Goal: Task Accomplishment & Management: Manage account settings

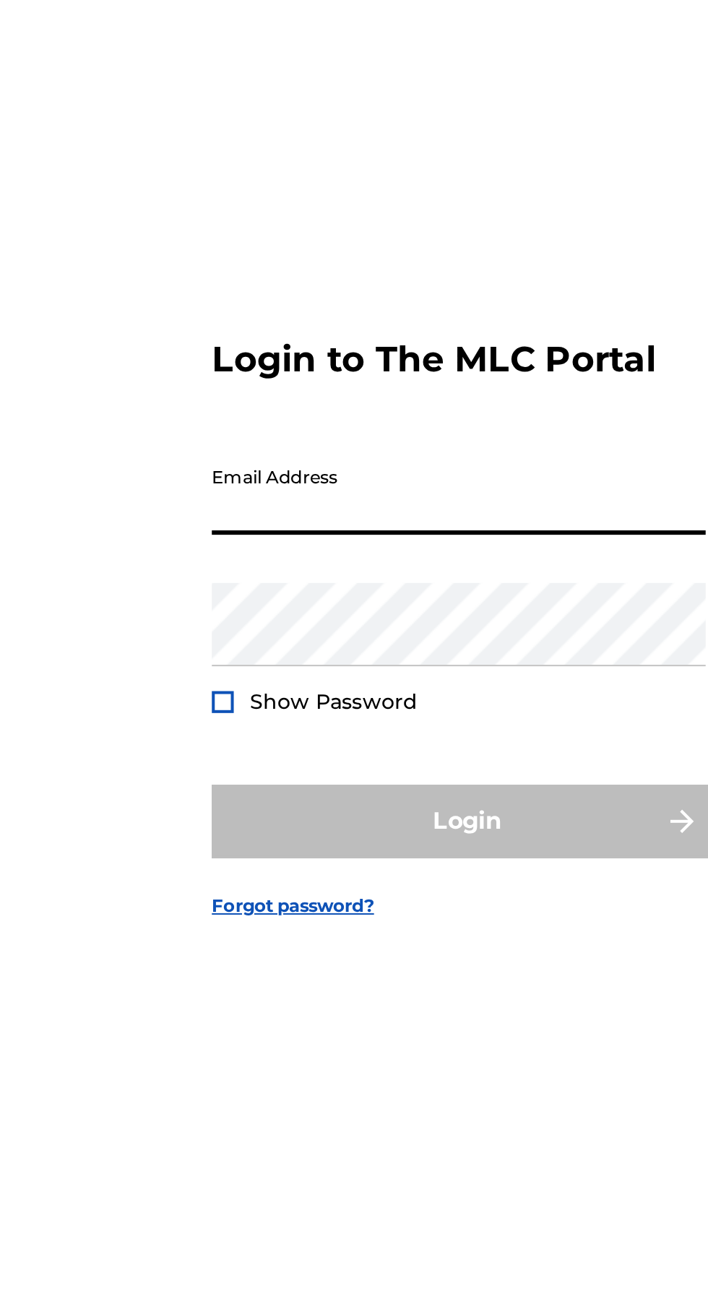
type input "[EMAIL_ADDRESS][DOMAIN_NAME]"
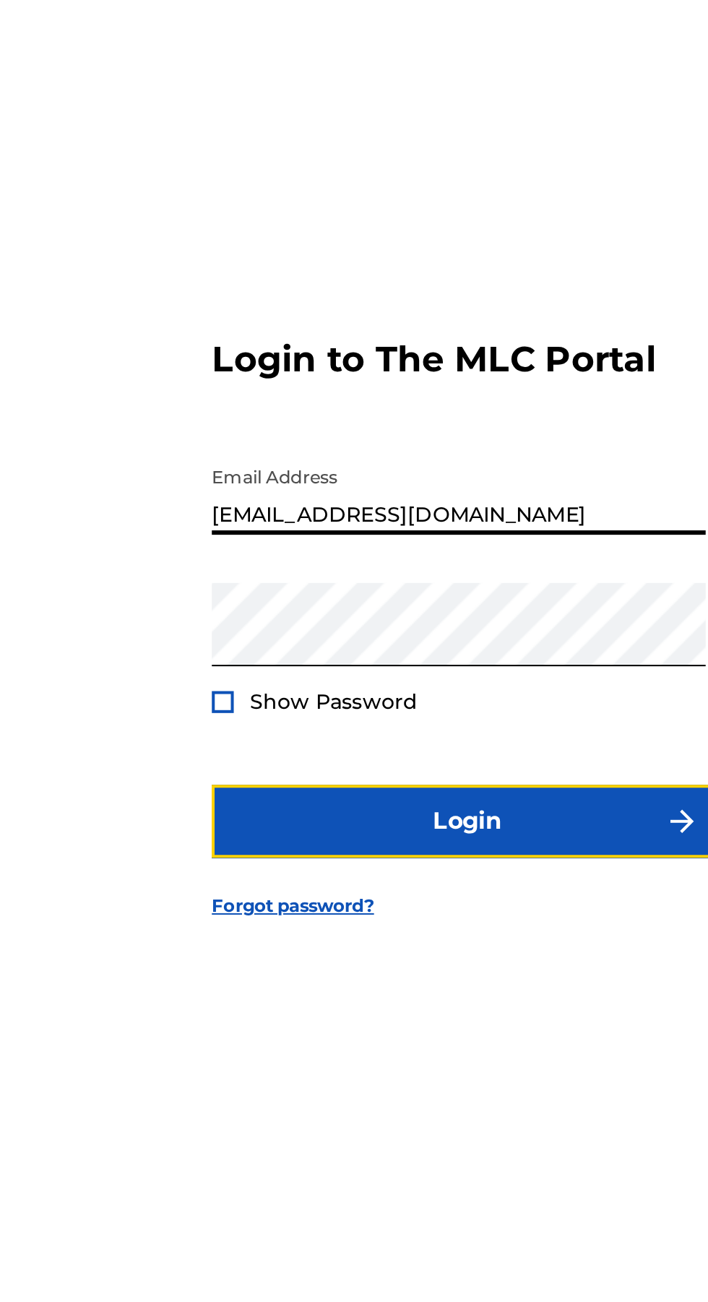
click at [357, 790] on button "Login" at bounding box center [354, 772] width 253 height 36
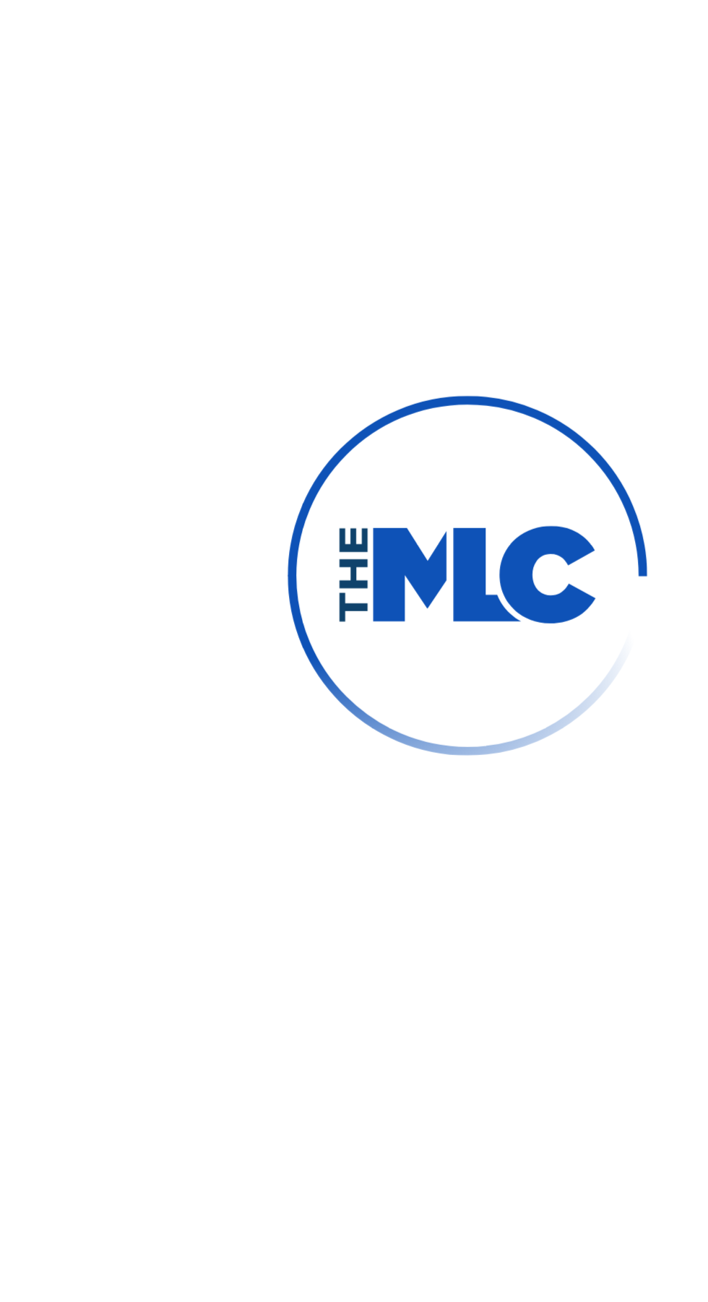
scroll to position [7, 0]
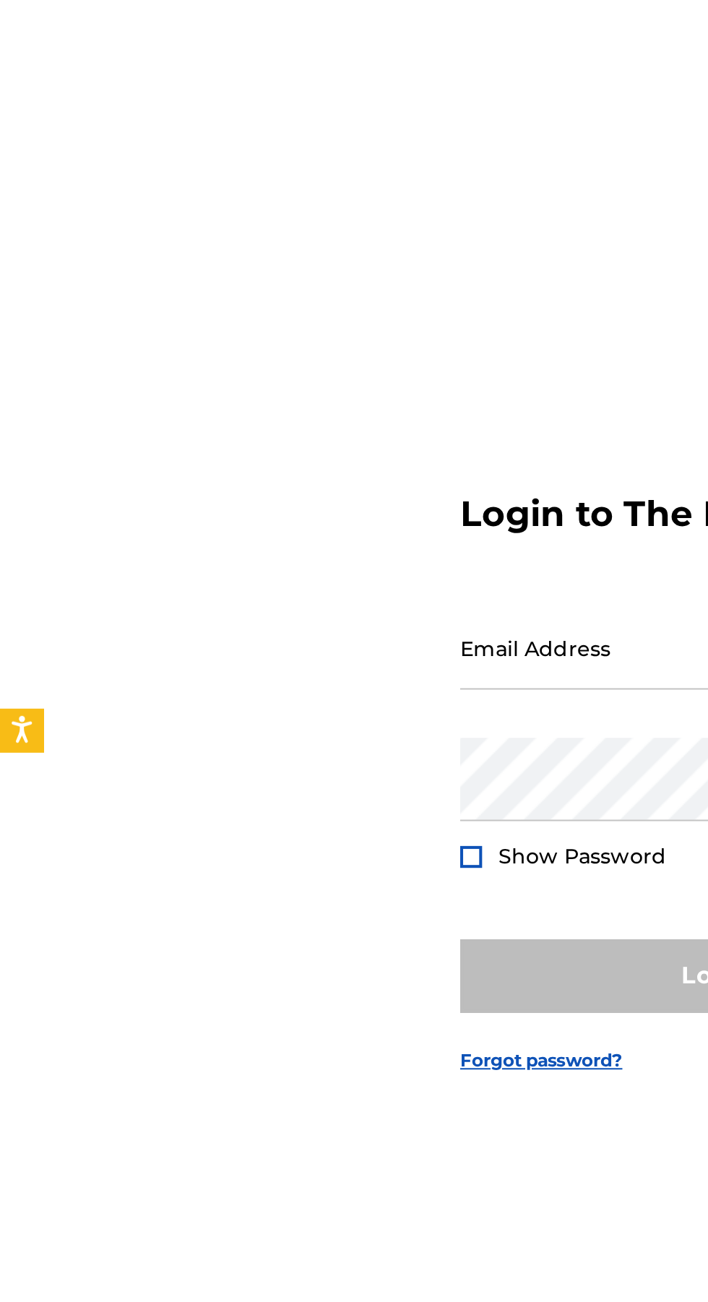
click at [282, 631] on input "Email Address" at bounding box center [350, 609] width 244 height 41
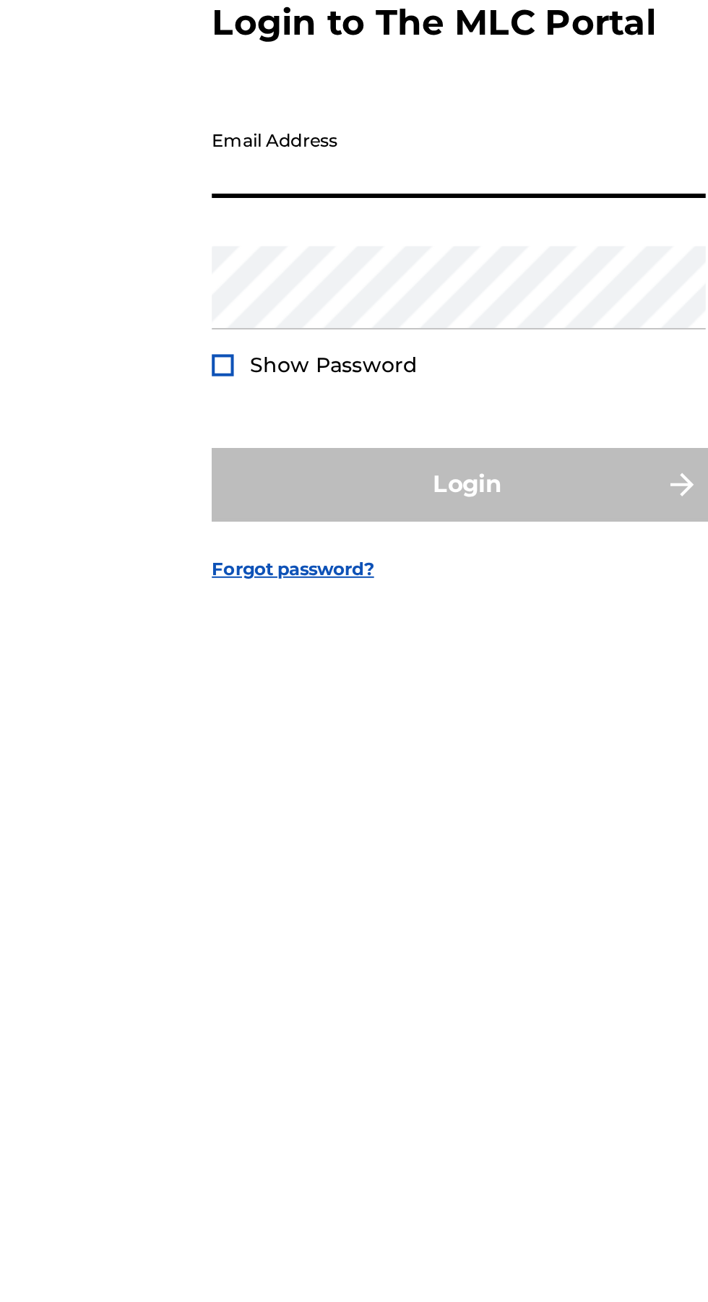
type input "[EMAIL_ADDRESS][DOMAIN_NAME]"
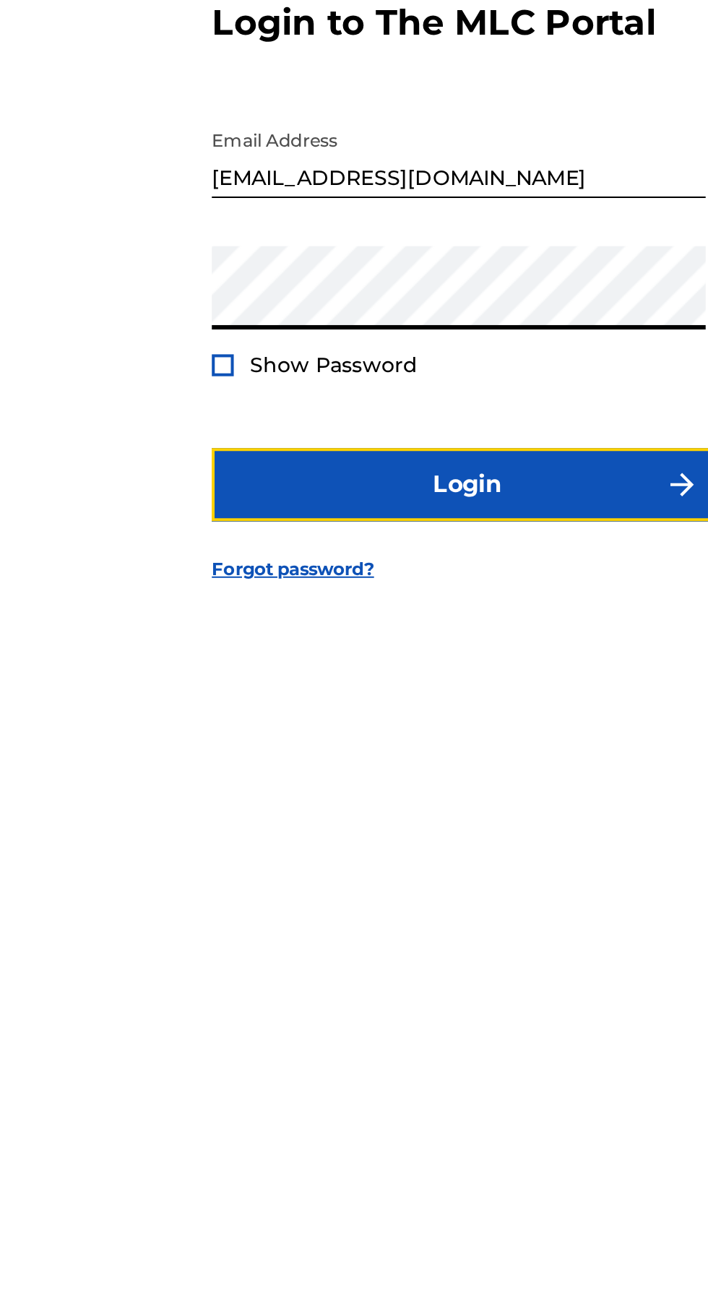
click at [397, 790] on button "Login" at bounding box center [354, 772] width 253 height 36
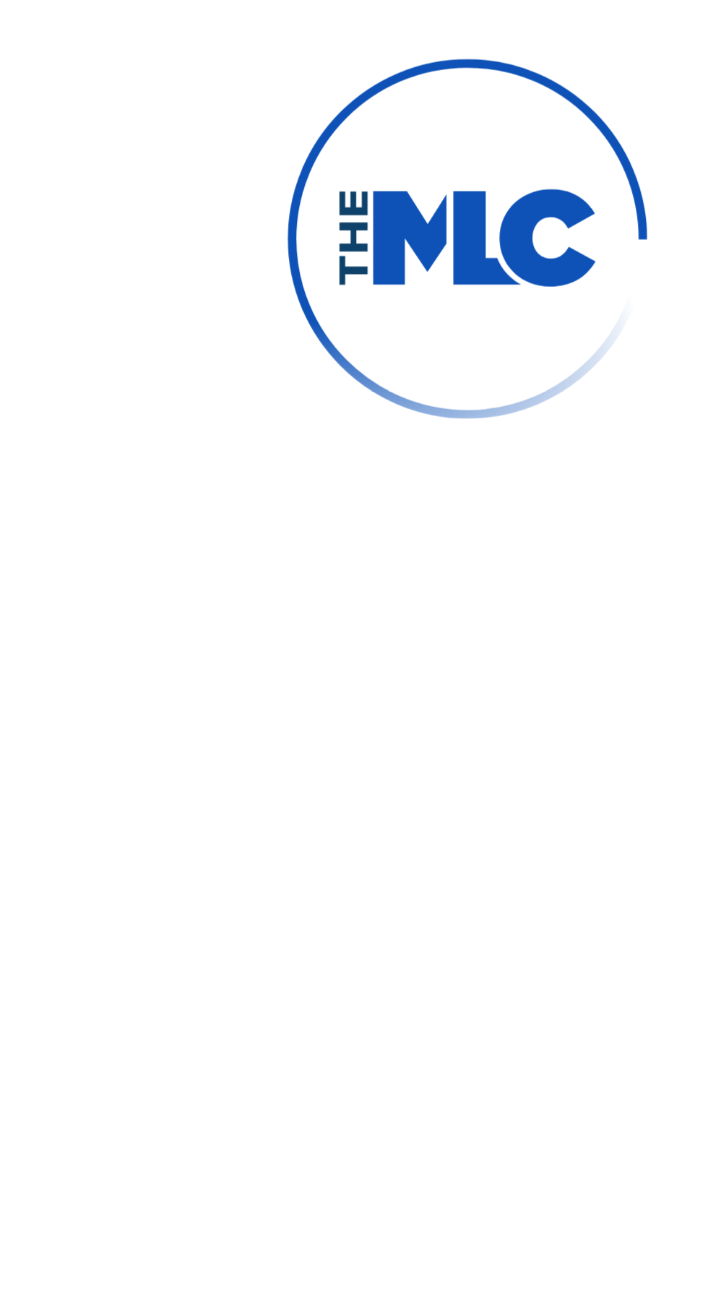
scroll to position [7, 0]
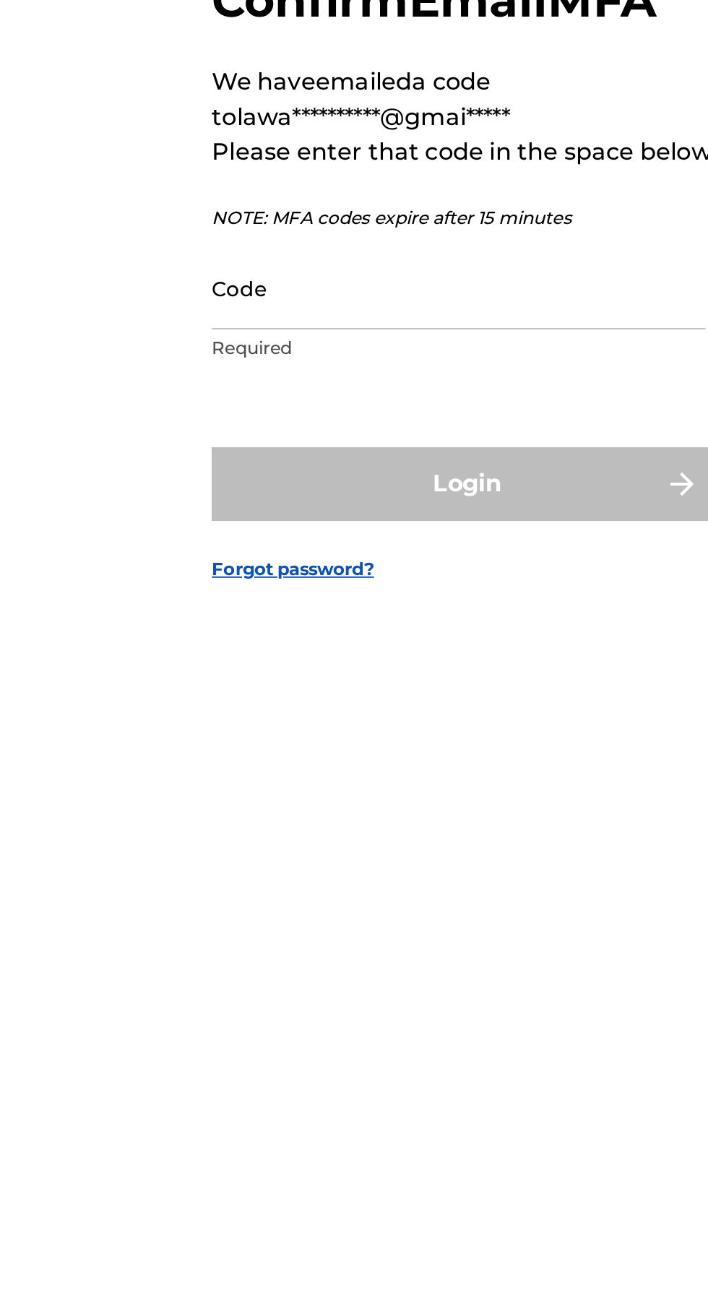
click at [308, 696] on input "Code" at bounding box center [350, 674] width 244 height 41
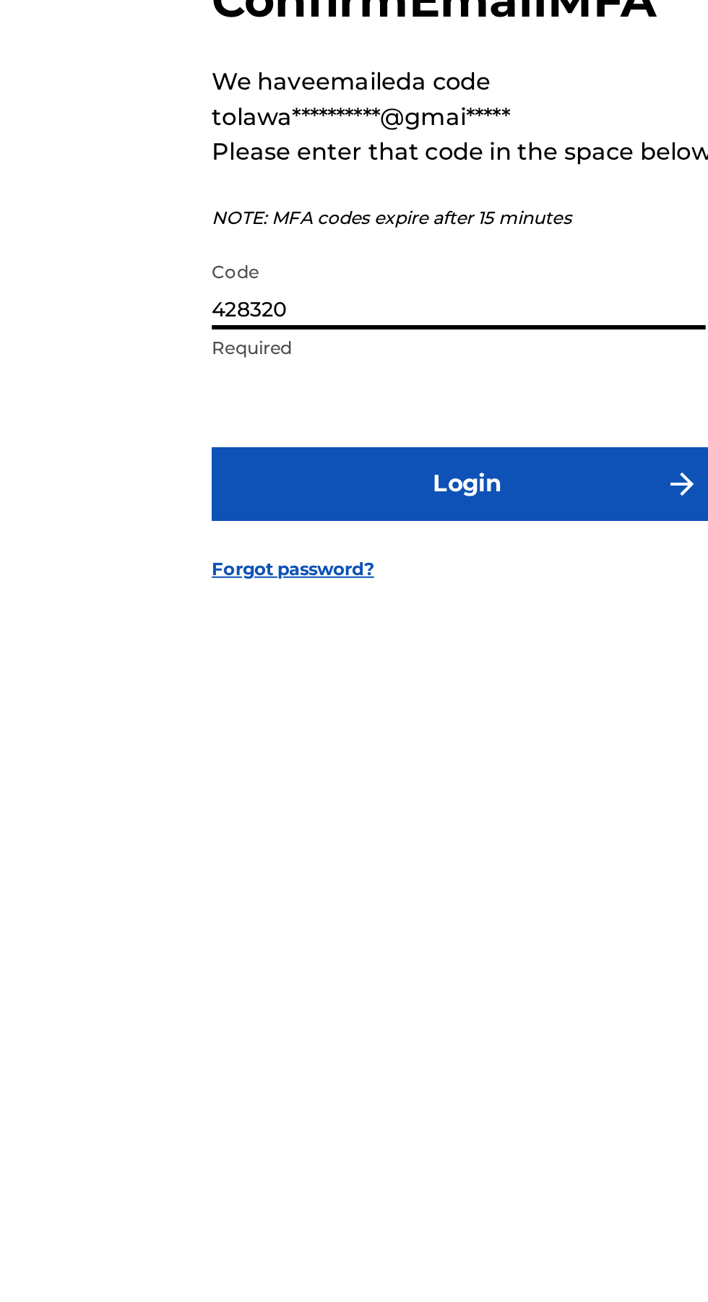
type input "428320"
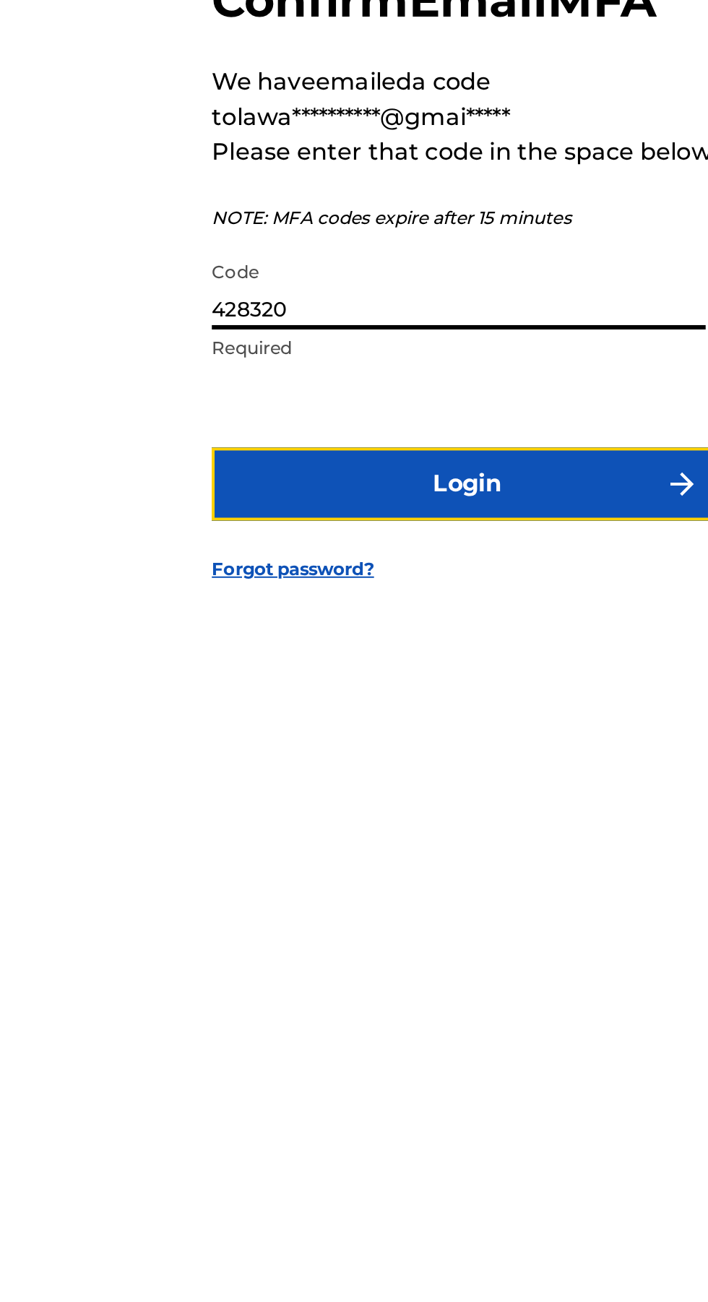
click at [339, 790] on button "Login" at bounding box center [354, 772] width 253 height 36
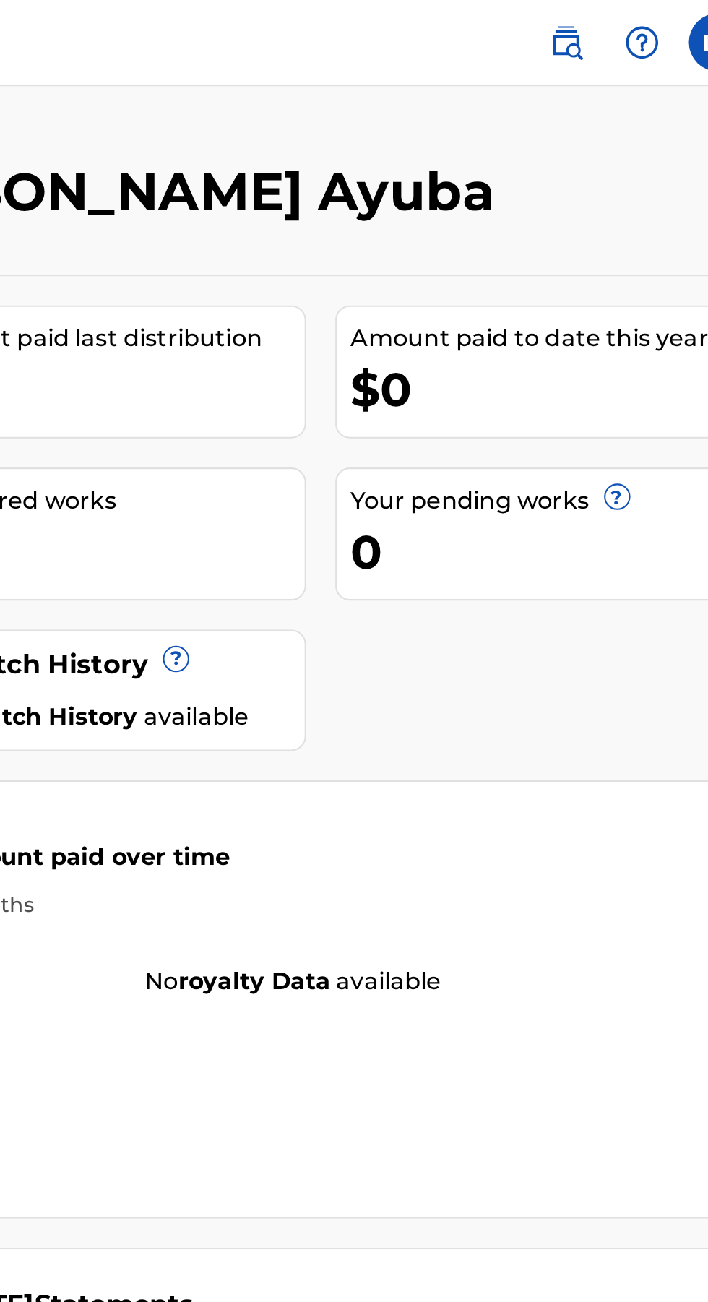
click at [573, 214] on div "Amount paid to date this year $0" at bounding box center [589, 185] width 204 height 66
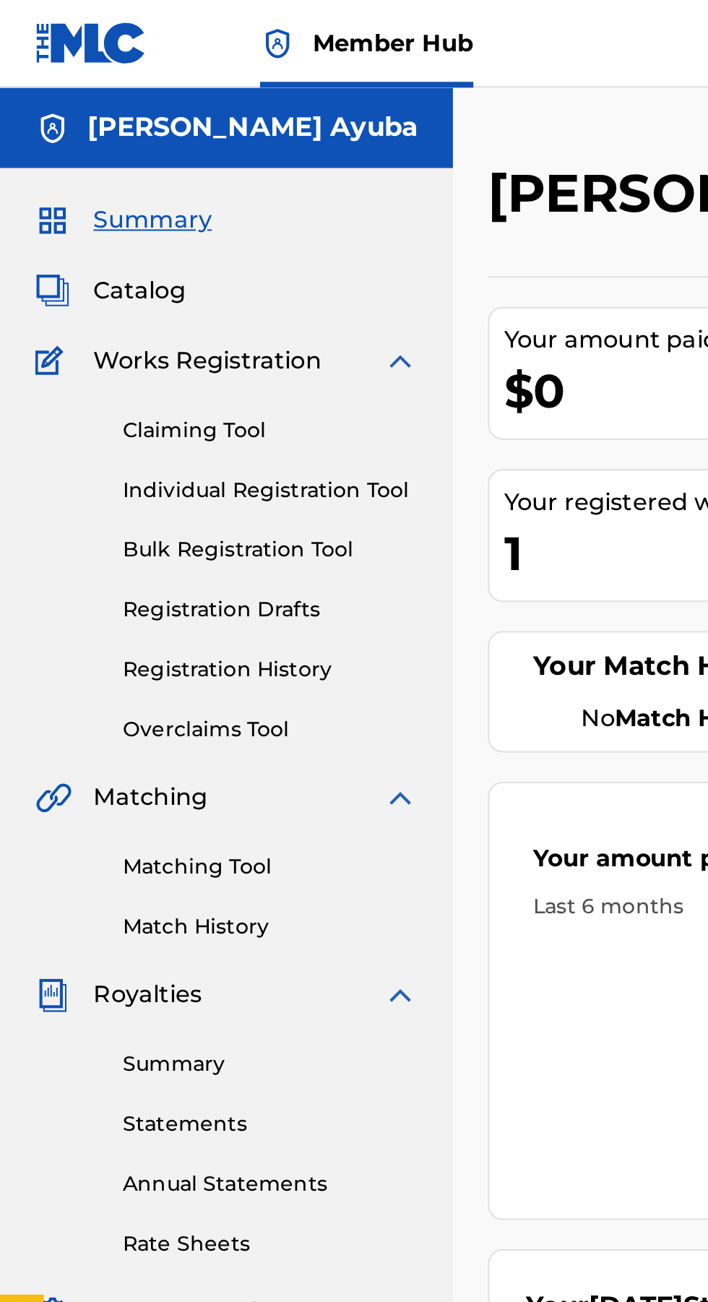
click at [290, 264] on div "1" at bounding box center [360, 273] width 222 height 33
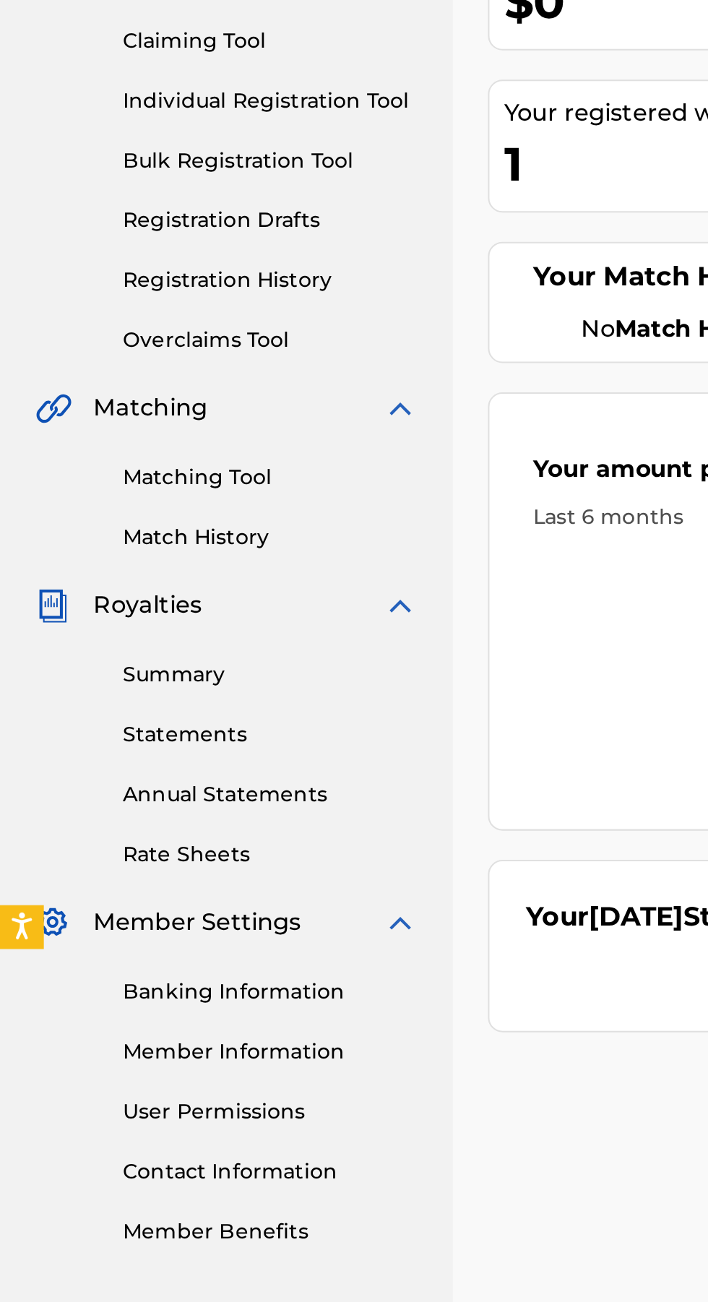
click at [120, 524] on link "Summary" at bounding box center [134, 526] width 146 height 15
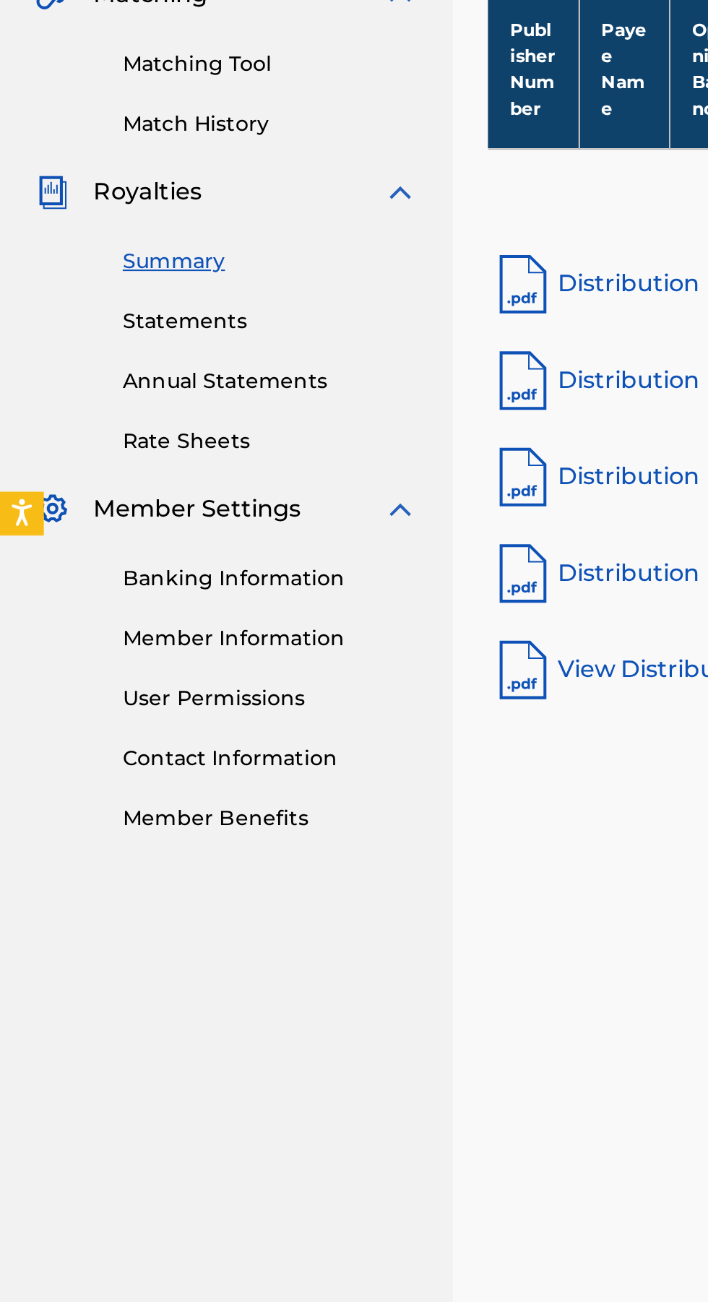
click at [153, 688] on link "Banking Information" at bounding box center [134, 682] width 146 height 15
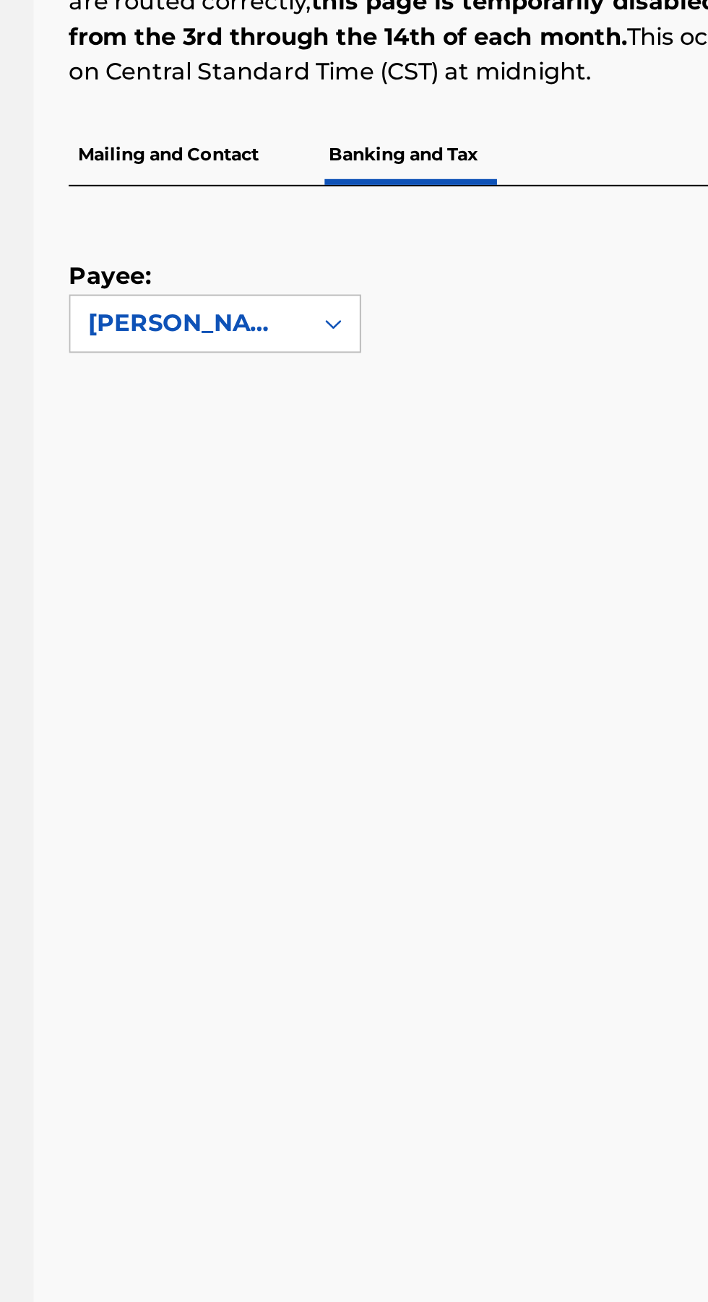
click at [320, 278] on p "Mailing and Contact" at bounding box center [290, 274] width 98 height 30
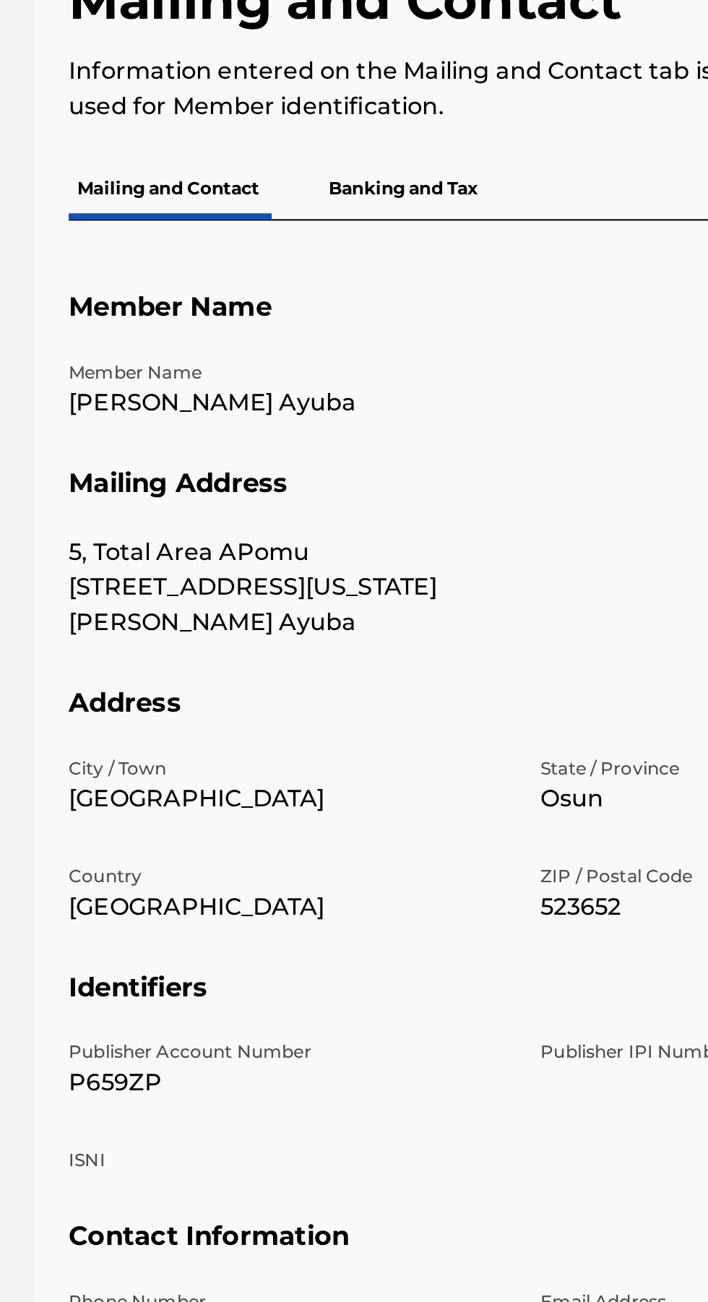
click at [438, 185] on p "Banking and Tax" at bounding box center [407, 188] width 82 height 30
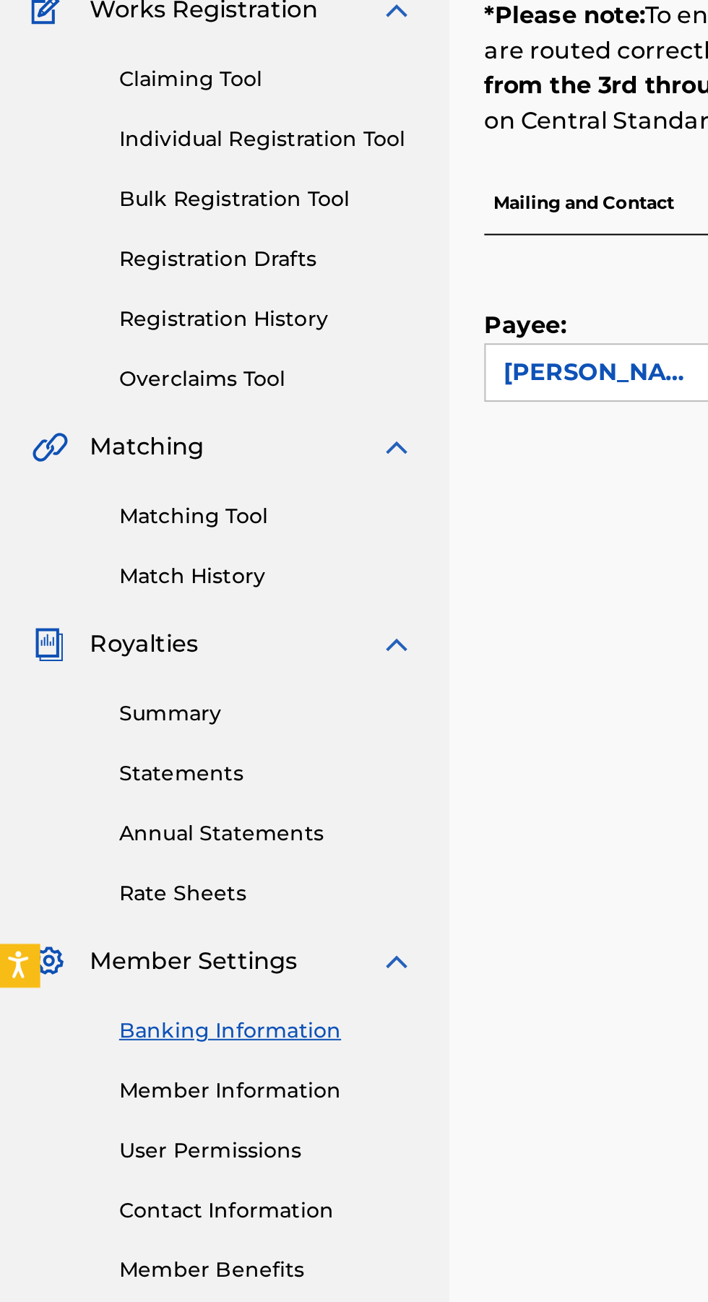
click at [275, 402] on div "Payee: Lawal Adewale Ayuba" at bounding box center [465, 569] width 449 height 558
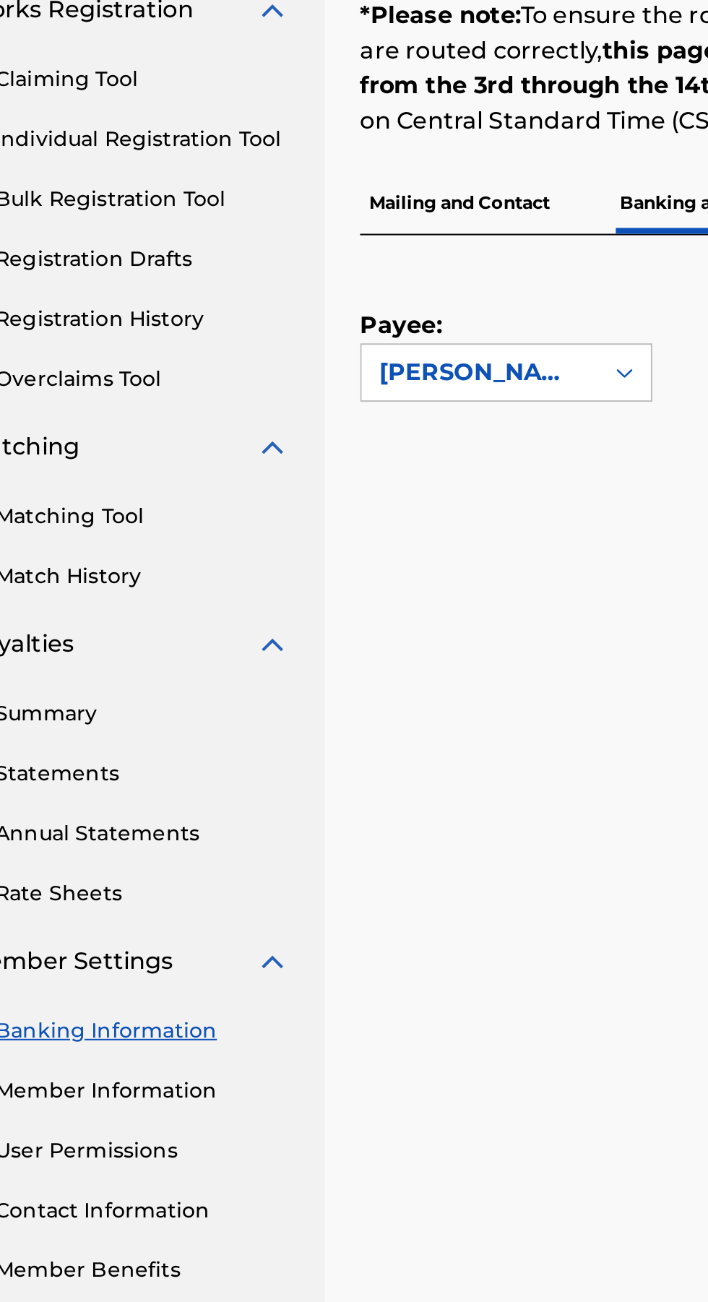
click at [319, 261] on p "Mailing and Contact" at bounding box center [290, 274] width 98 height 30
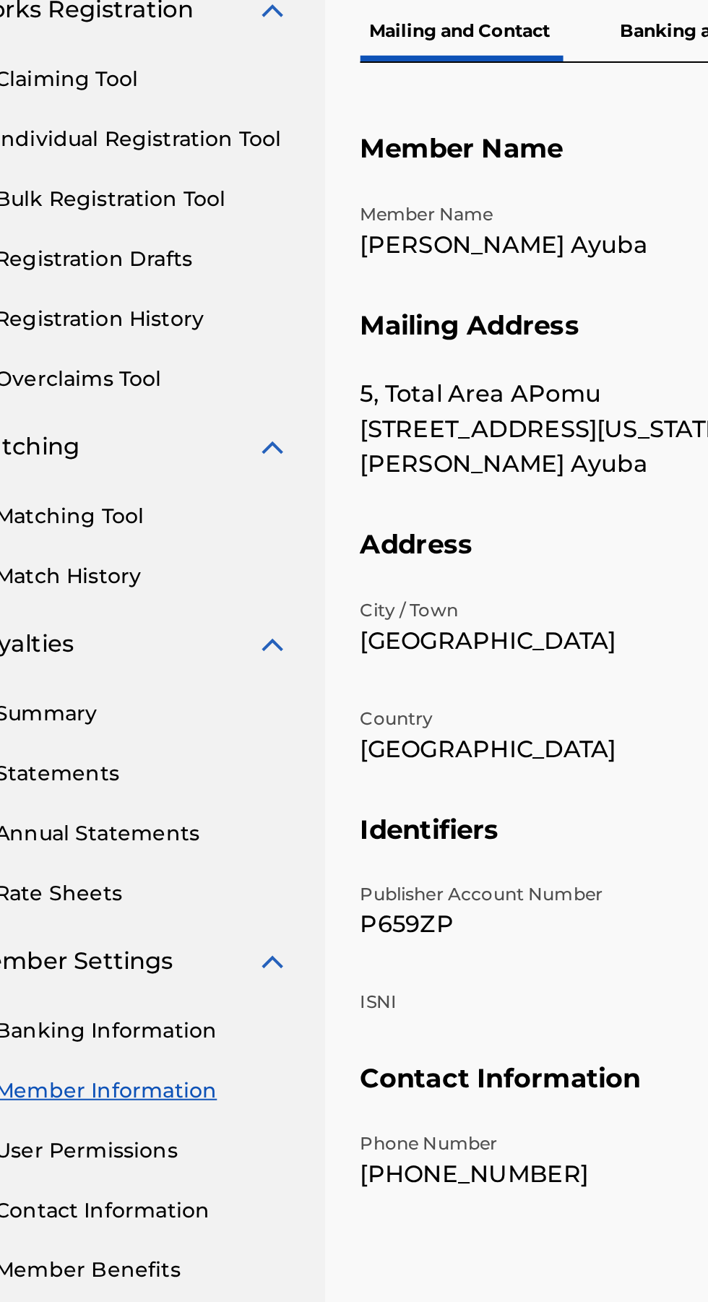
click at [314, 281] on p "Member Name" at bounding box center [349, 279] width 216 height 13
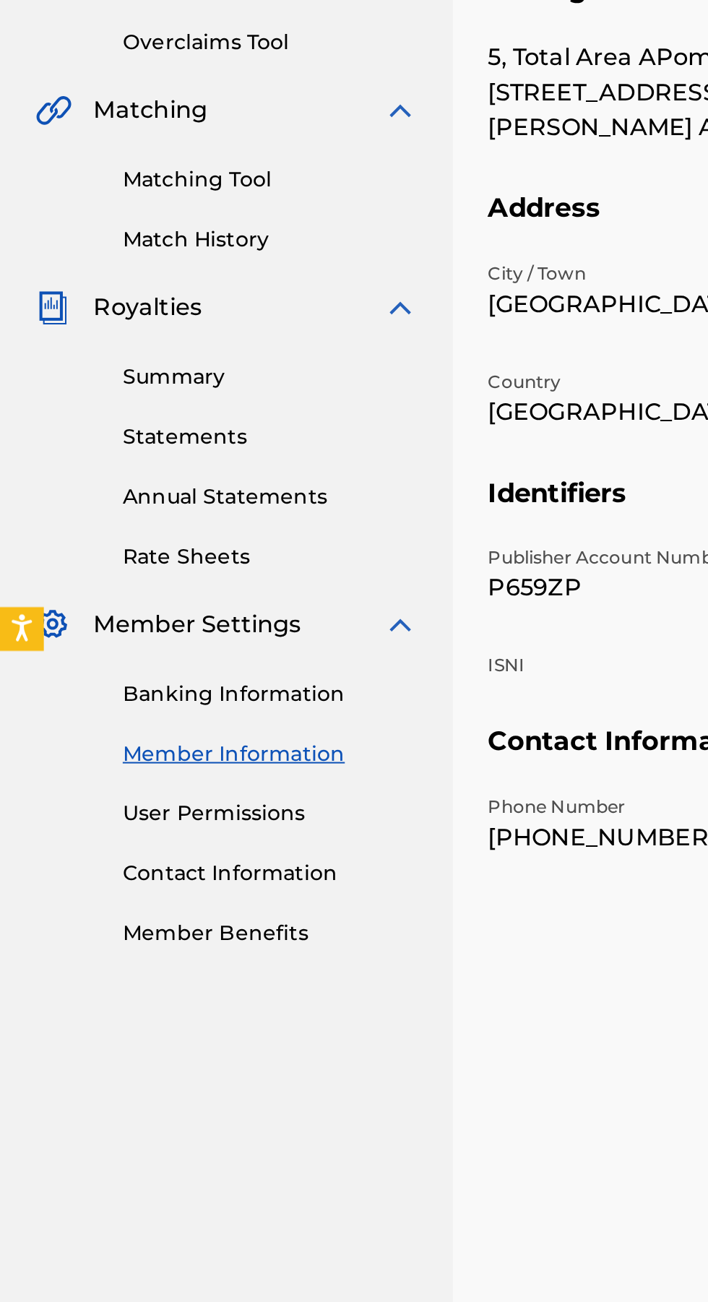
click at [138, 747] on link "User Permissions" at bounding box center [134, 742] width 146 height 15
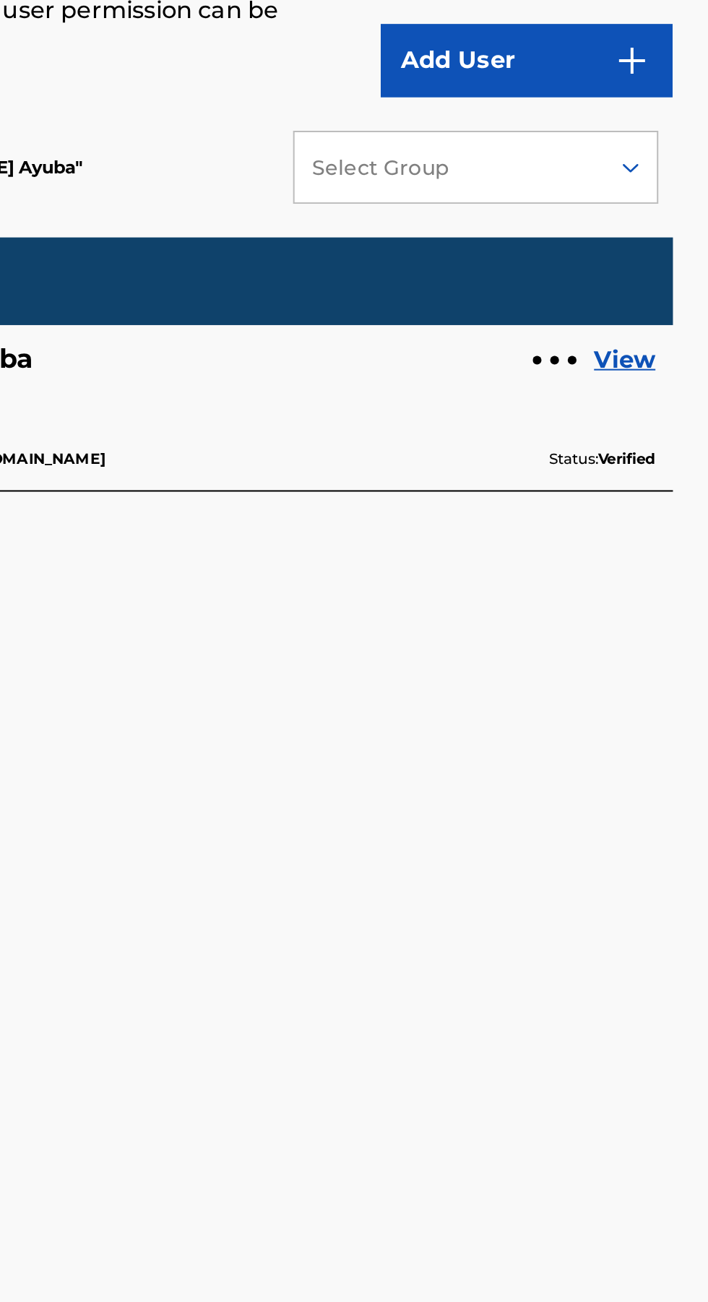
click at [670, 441] on link "View" at bounding box center [667, 439] width 30 height 17
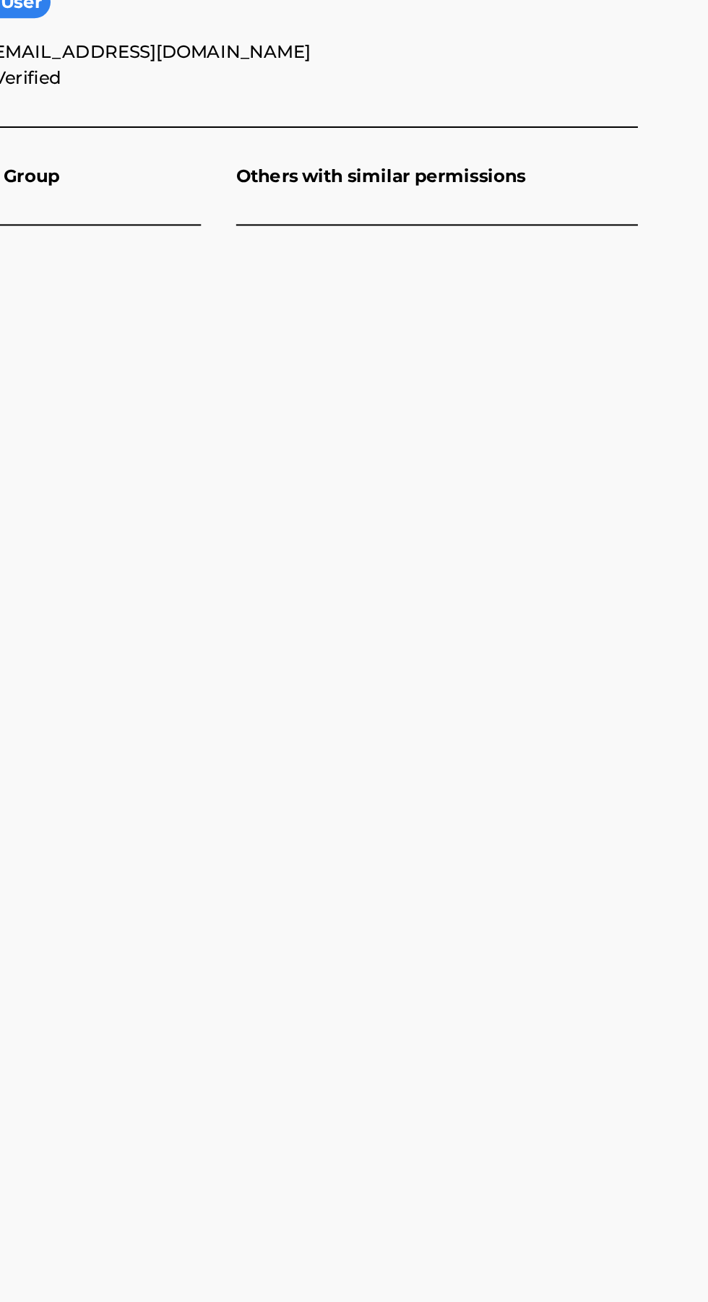
click at [602, 352] on p "Others with similar permissions" at bounding box center [574, 348] width 199 height 48
click at [530, 340] on p "Others with similar permissions" at bounding box center [574, 348] width 199 height 48
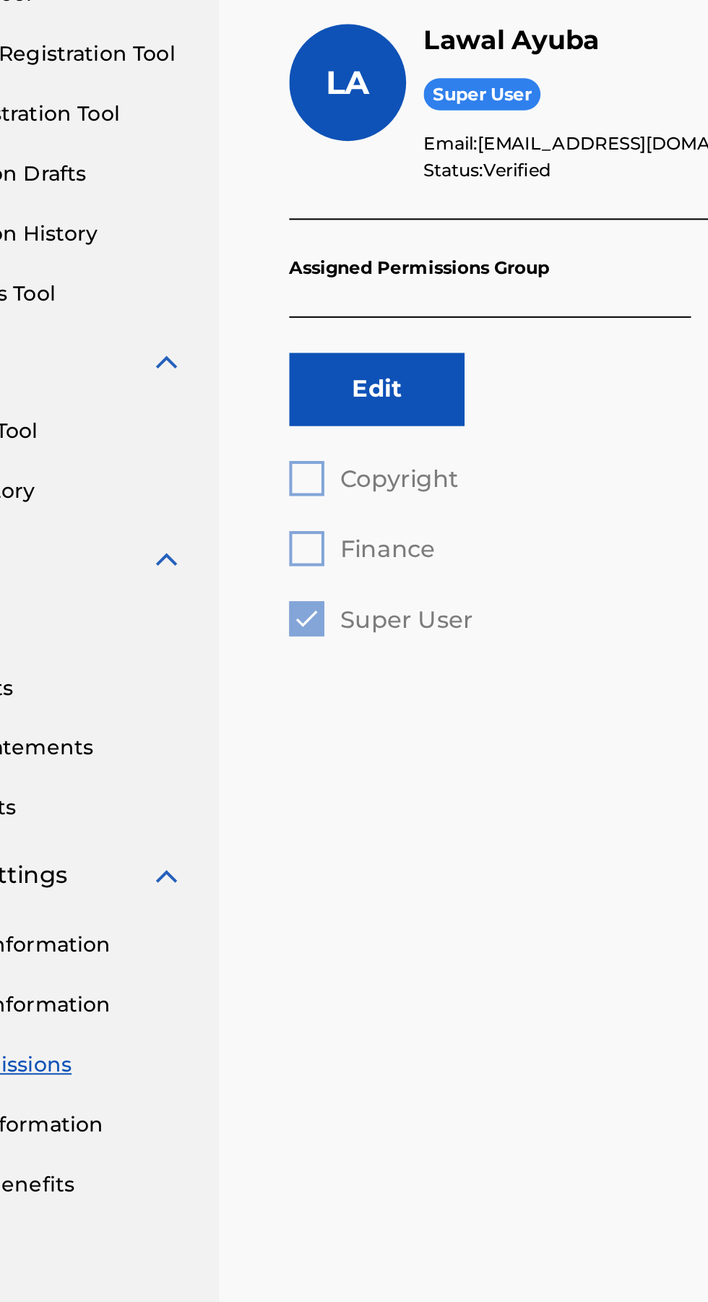
click at [288, 480] on div "Copyright Finance Super User" at bounding box center [358, 487] width 199 height 87
click at [315, 407] on button "Edit" at bounding box center [302, 408] width 87 height 36
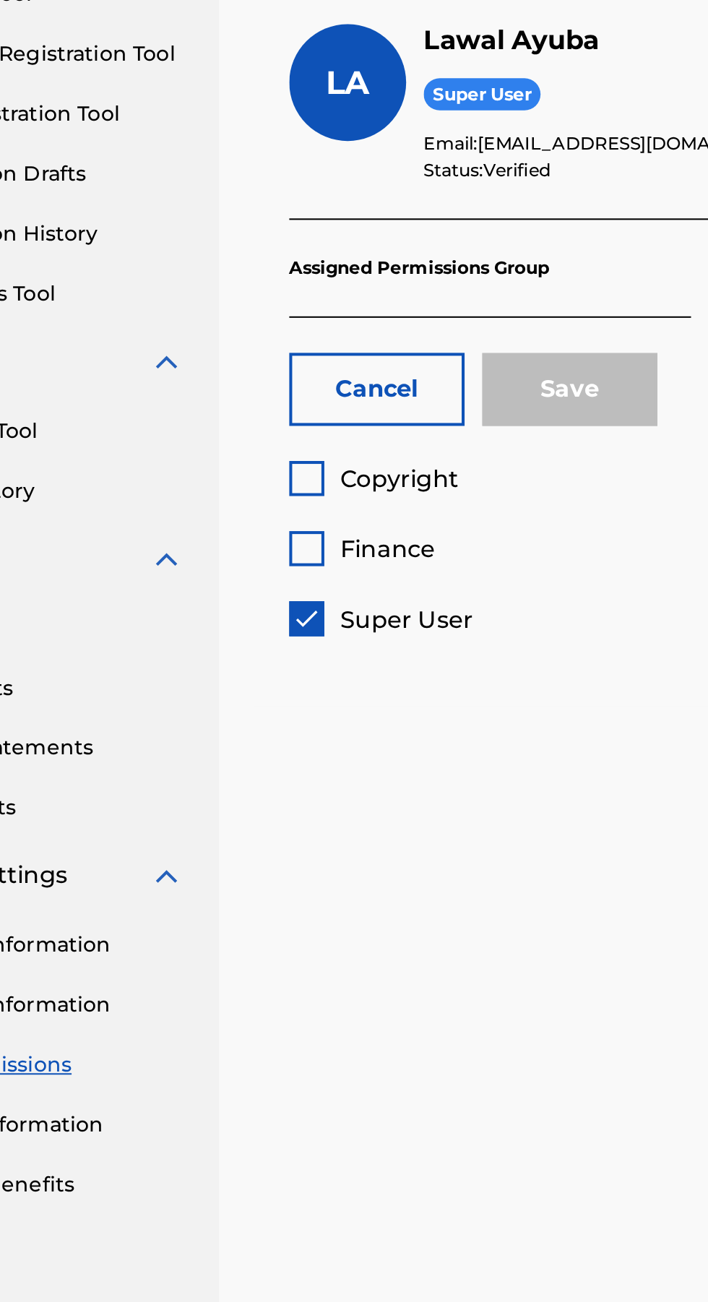
click at [287, 484] on span "Finance" at bounding box center [307, 487] width 47 height 14
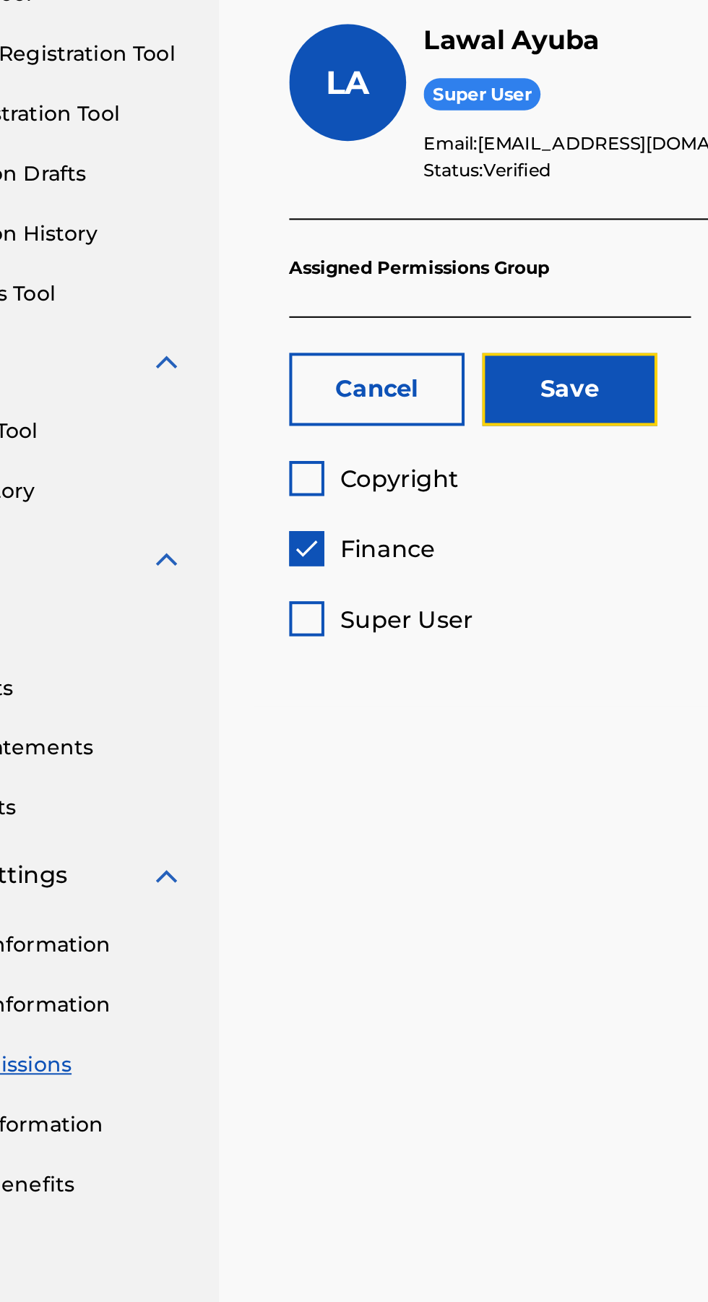
click at [400, 407] on button "Save" at bounding box center [397, 408] width 87 height 36
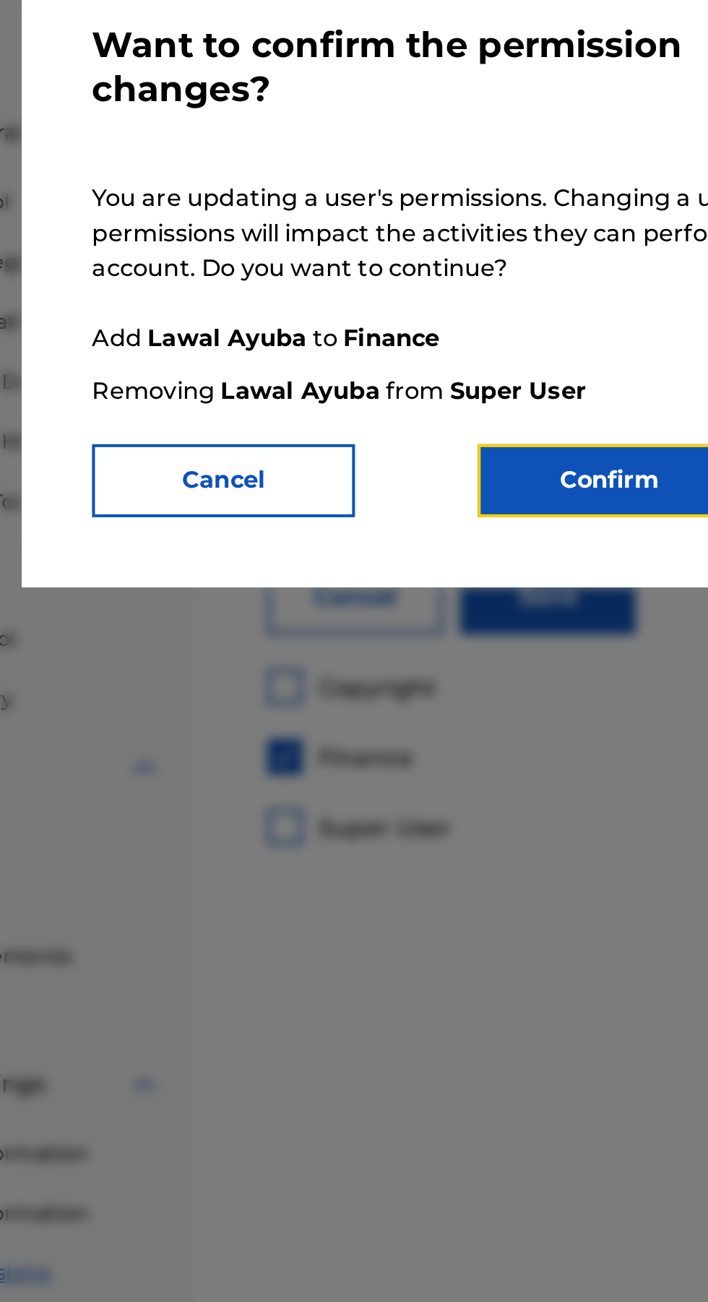
click at [425, 361] on button "Confirm" at bounding box center [428, 350] width 130 height 36
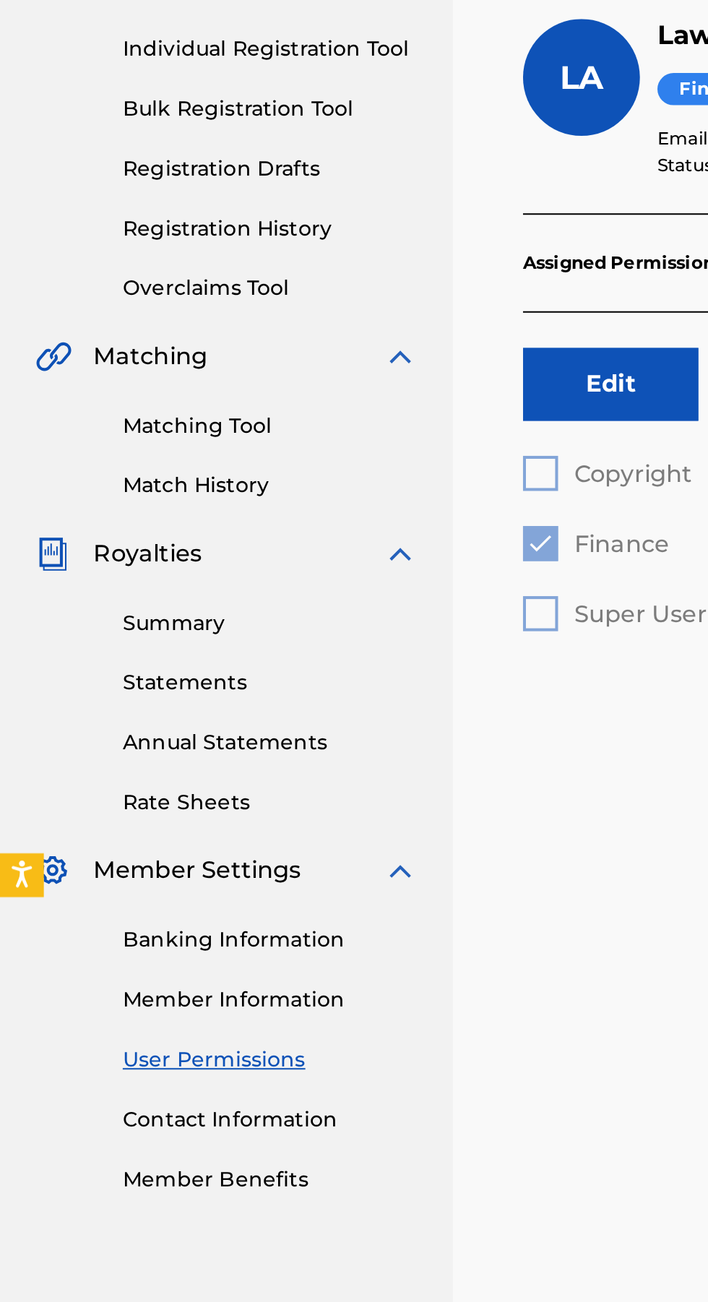
click at [125, 616] on link "Rate Sheets" at bounding box center [134, 615] width 146 height 15
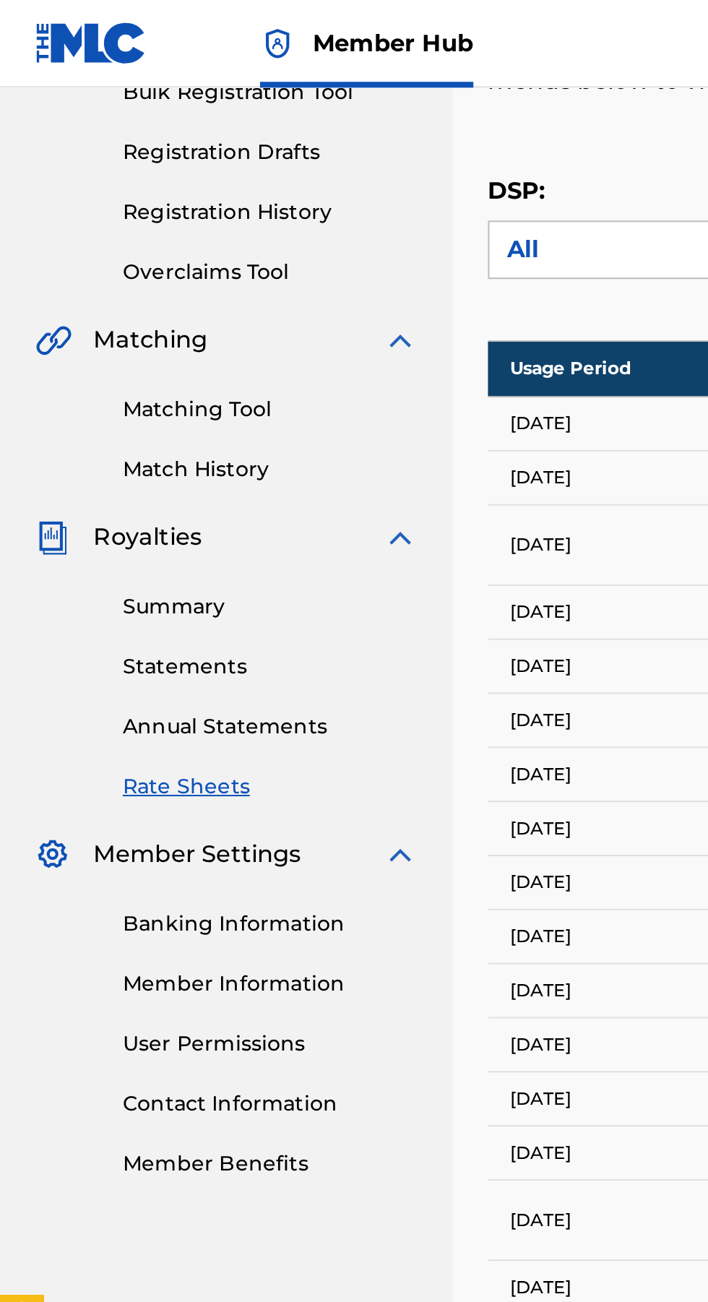
scroll to position [221, 0]
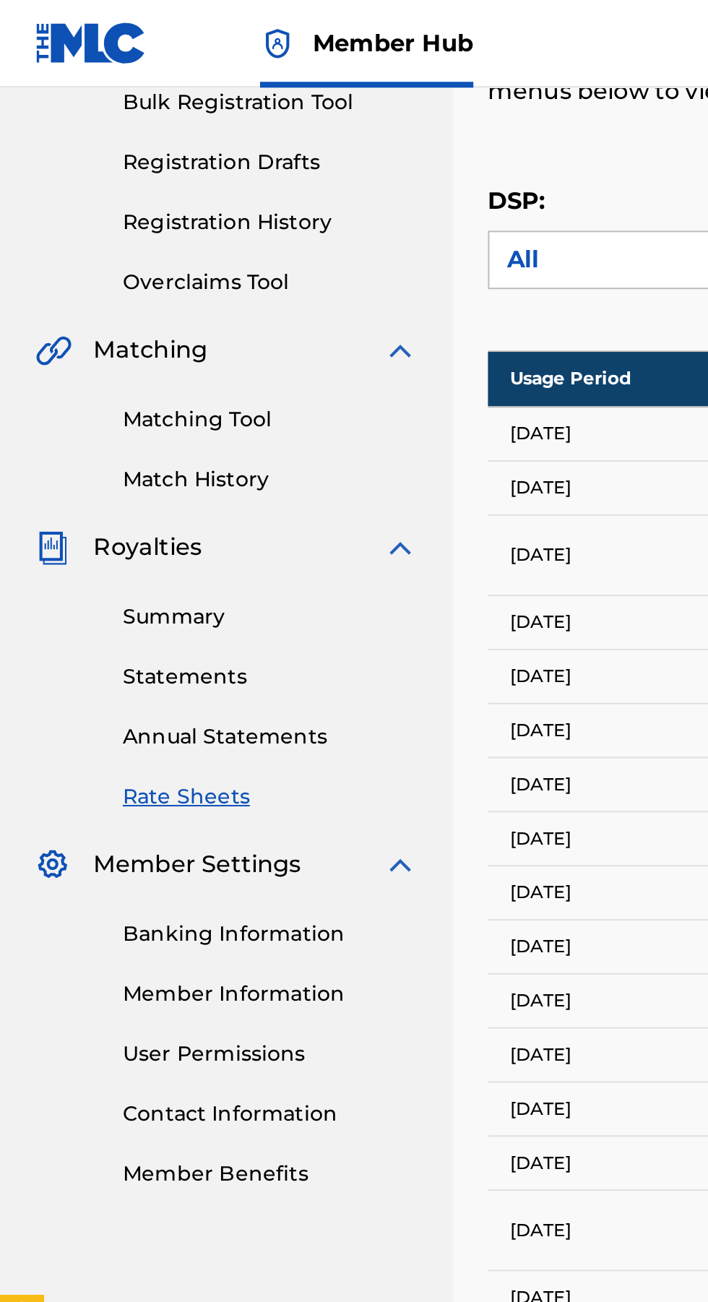
click at [115, 337] on link "Statements" at bounding box center [134, 334] width 146 height 15
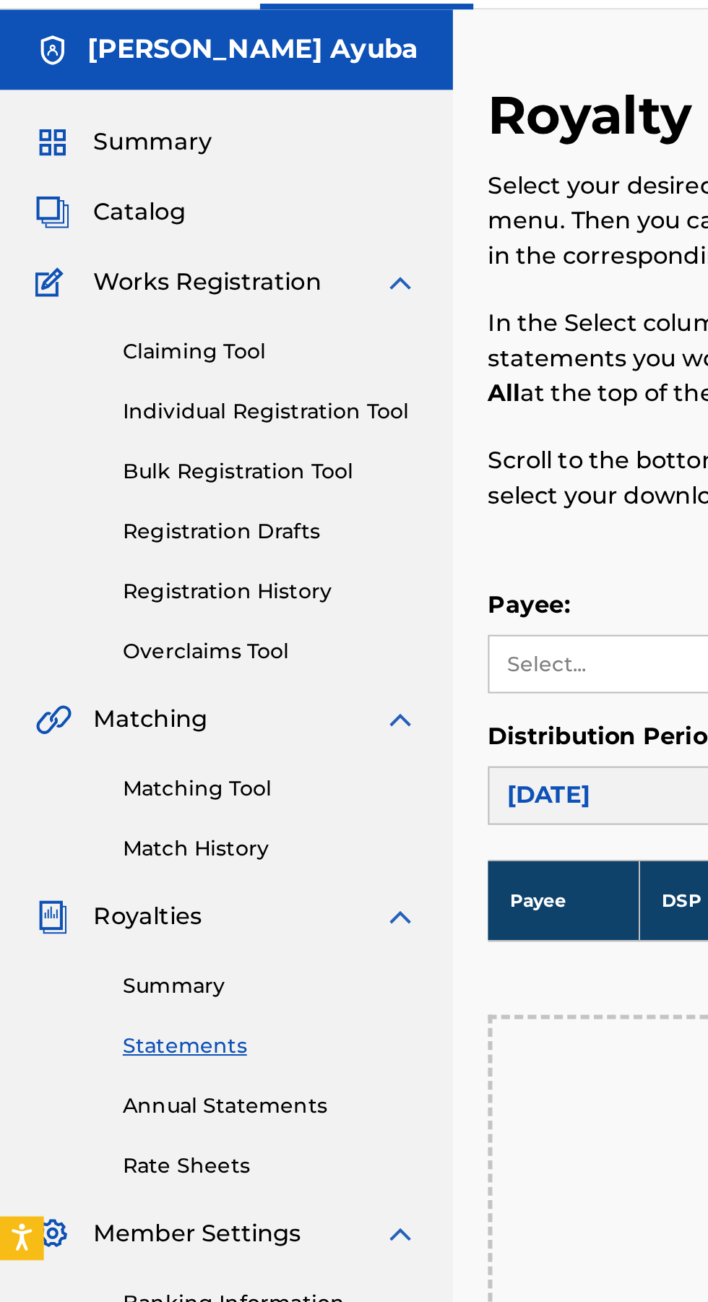
click at [119, 459] on link "Match History" at bounding box center [134, 458] width 146 height 15
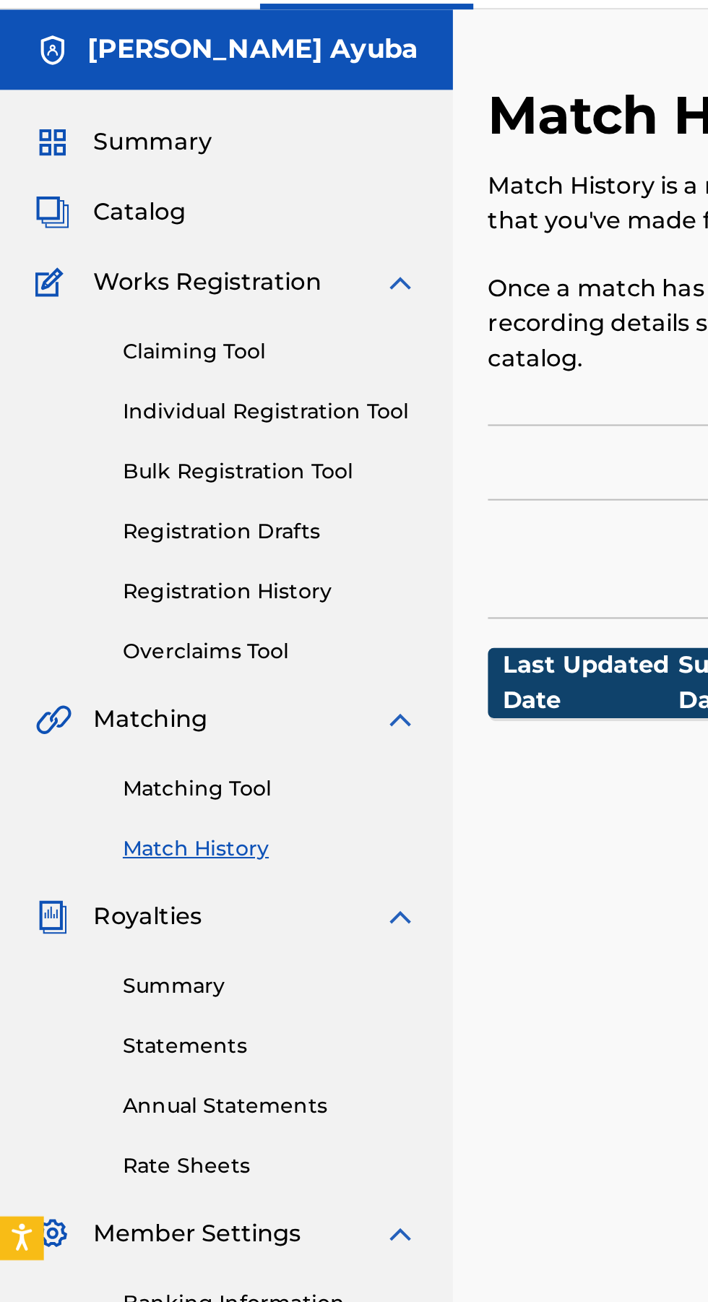
click at [134, 361] on link "Overclaims Tool" at bounding box center [134, 360] width 146 height 15
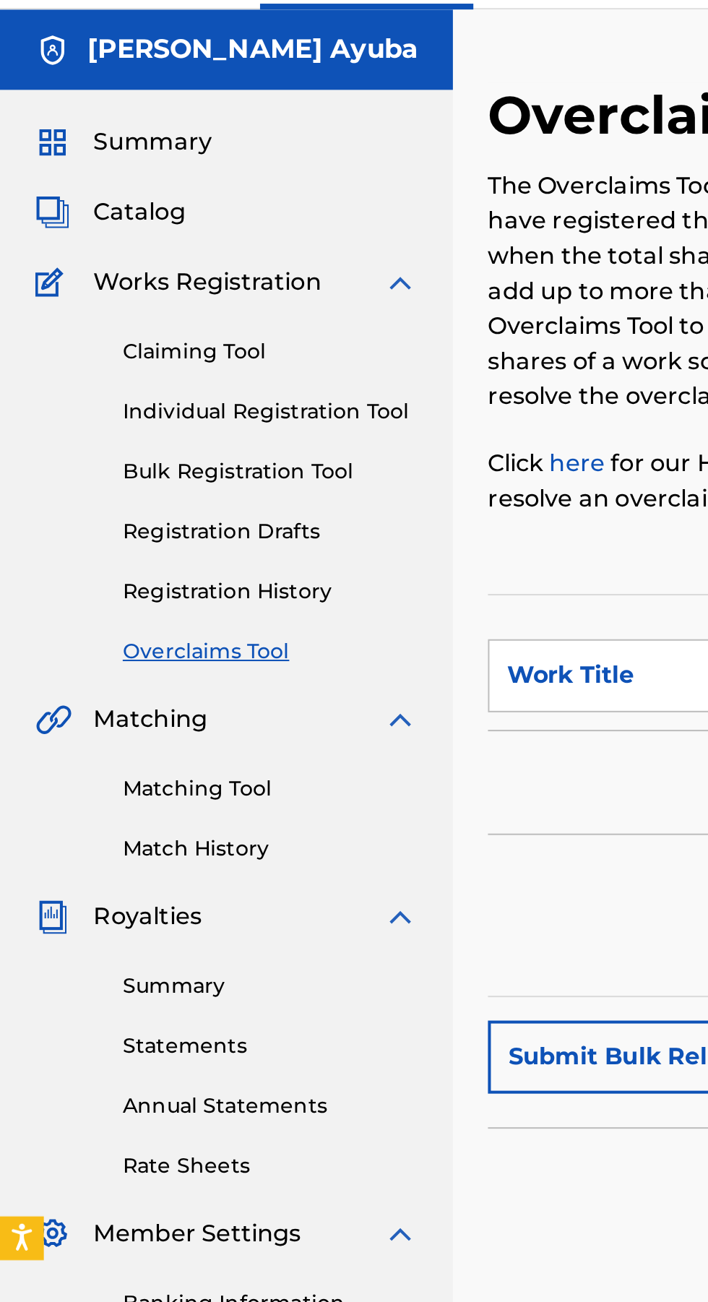
click at [115, 145] on div "Catalog" at bounding box center [111, 143] width 189 height 17
click at [64, 152] on span "Catalog" at bounding box center [69, 143] width 46 height 17
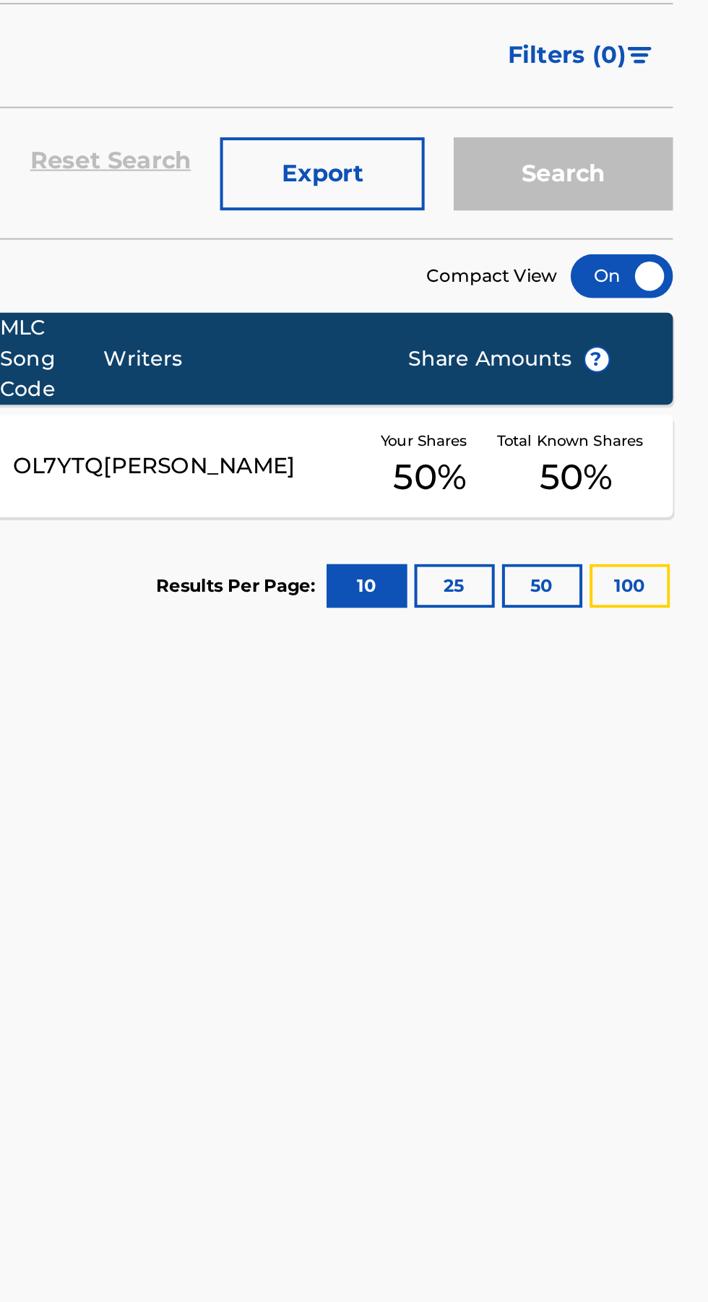
click at [659, 519] on button "100" at bounding box center [669, 516] width 40 height 22
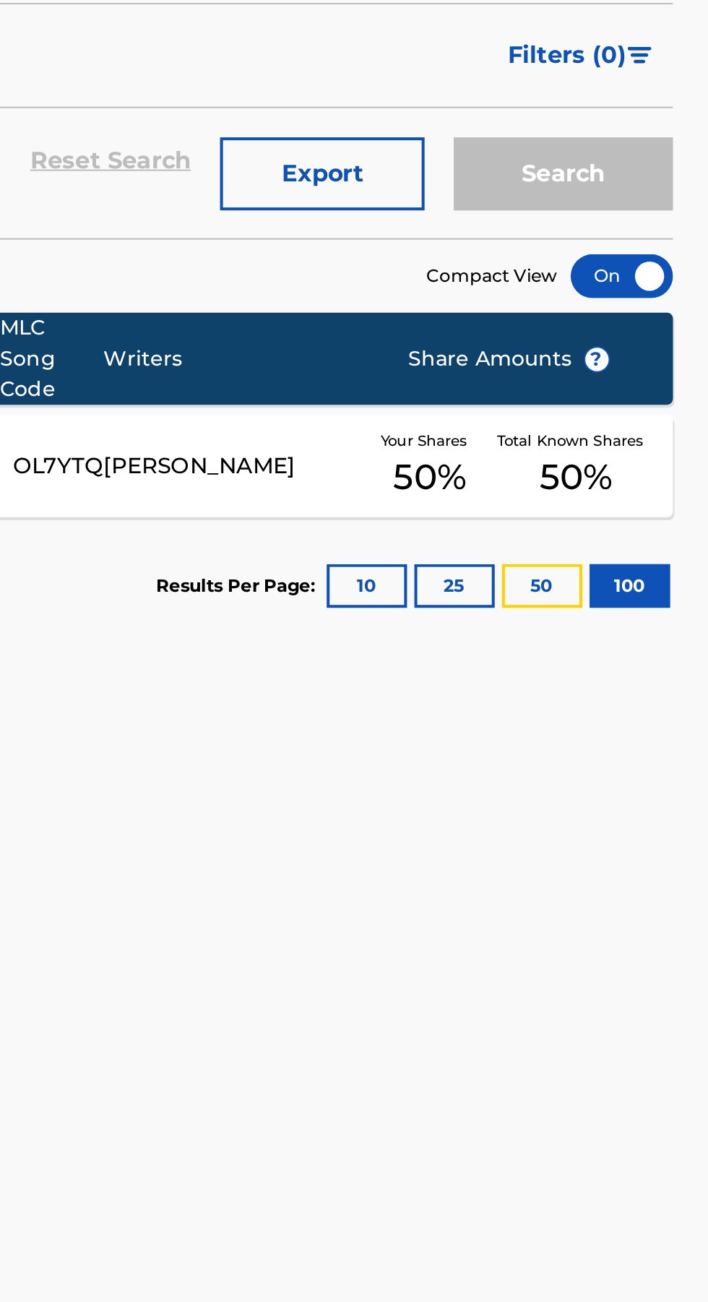
click at [626, 516] on button "50" at bounding box center [626, 516] width 40 height 22
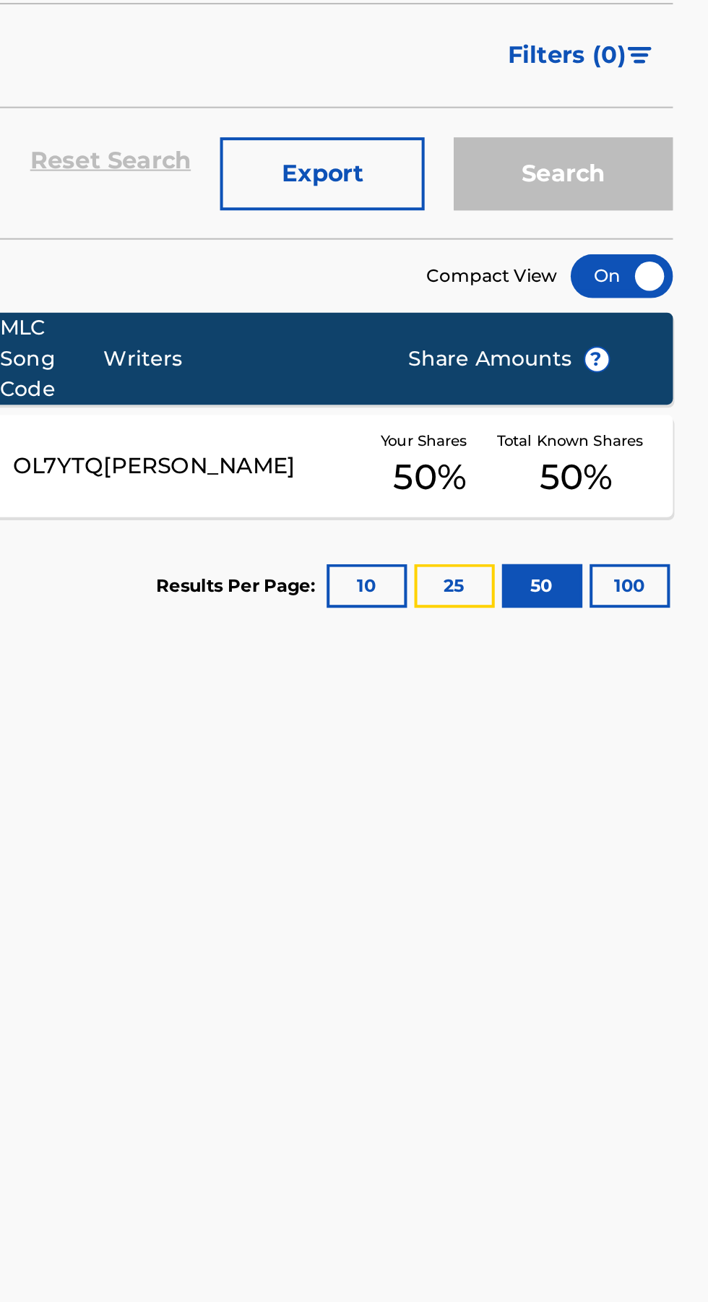
click at [594, 523] on button "25" at bounding box center [583, 516] width 40 height 22
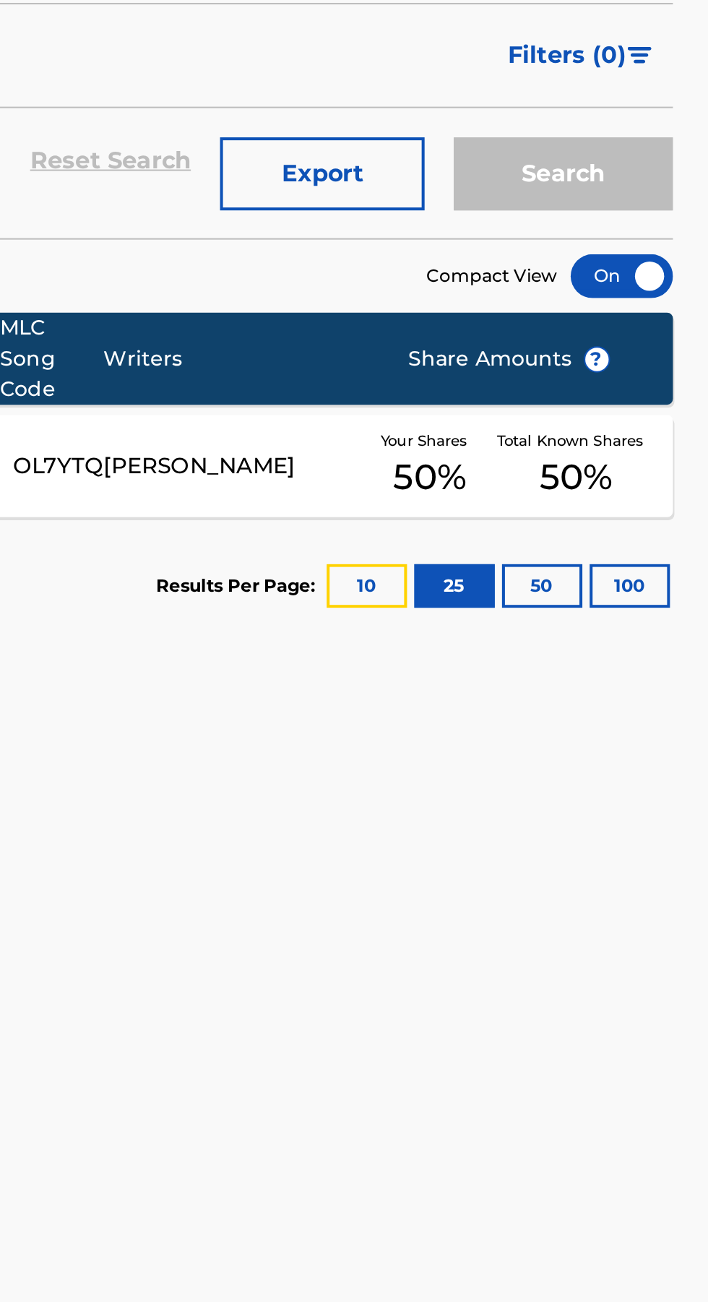
click at [553, 519] on button "10" at bounding box center [539, 516] width 40 height 22
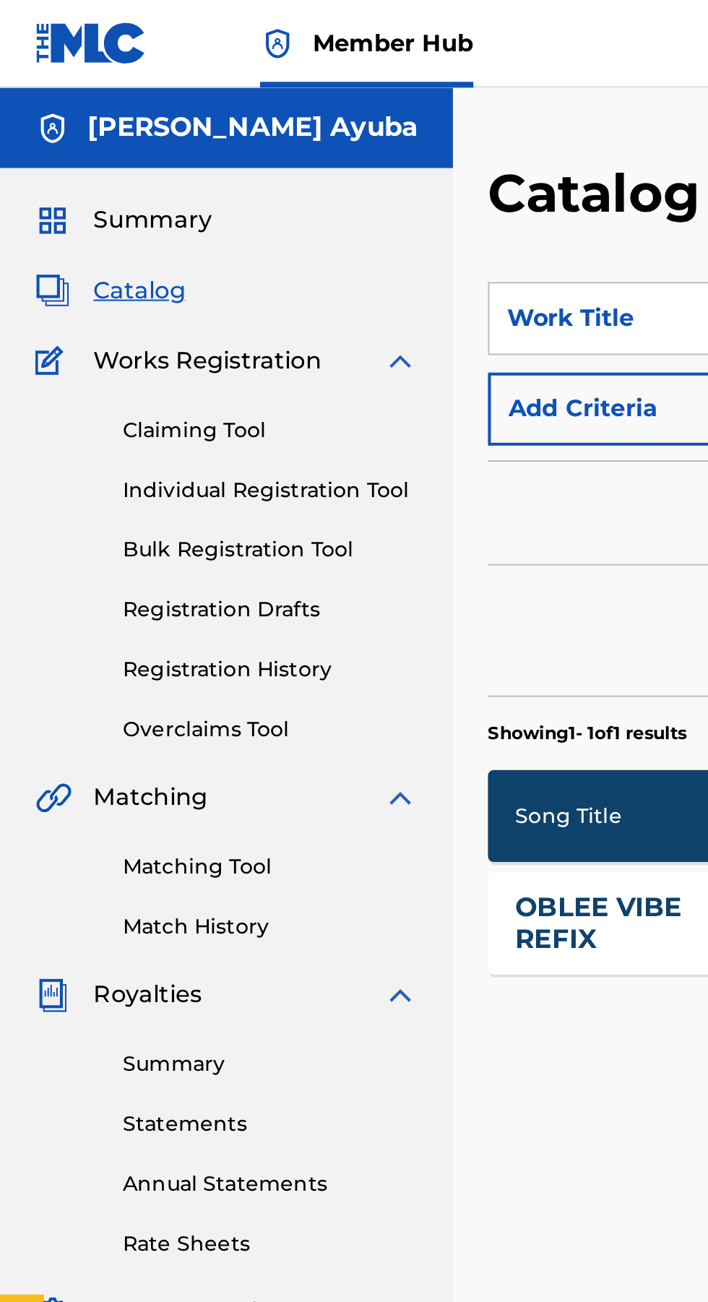
click at [127, 207] on link "Claiming Tool" at bounding box center [134, 212] width 146 height 15
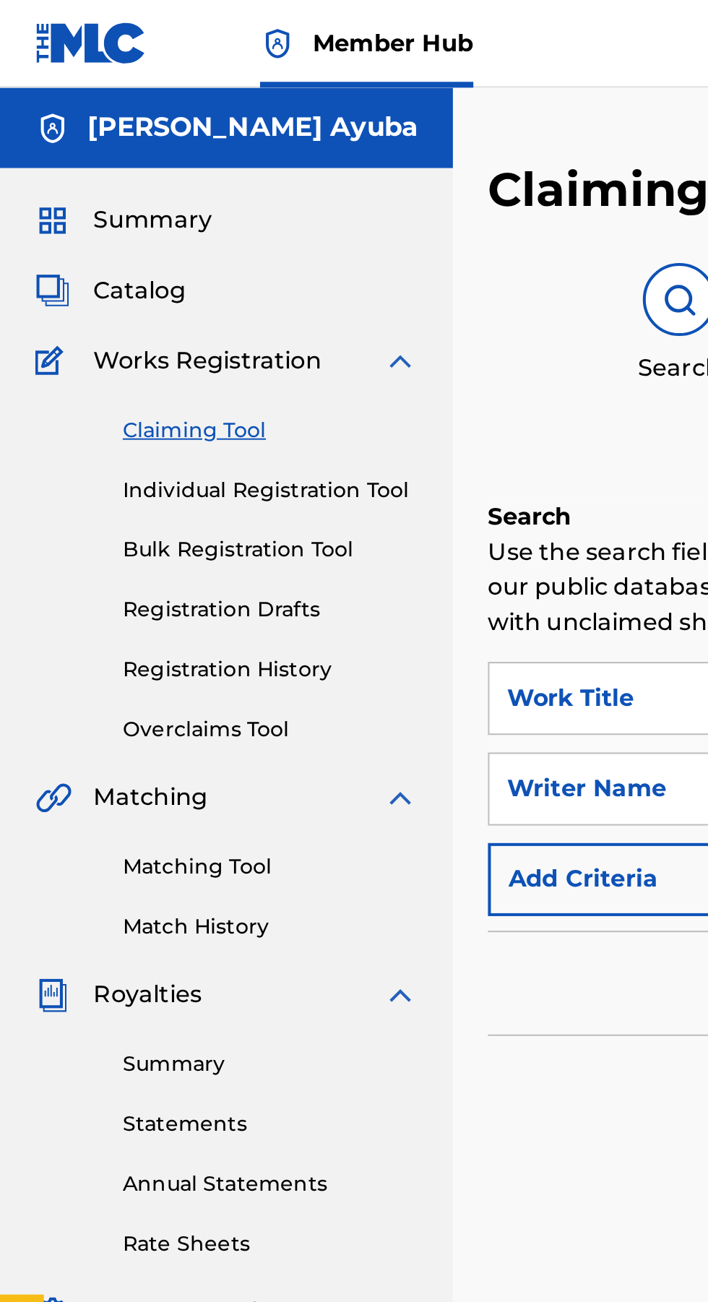
click at [67, 115] on span "Summary" at bounding box center [75, 108] width 59 height 17
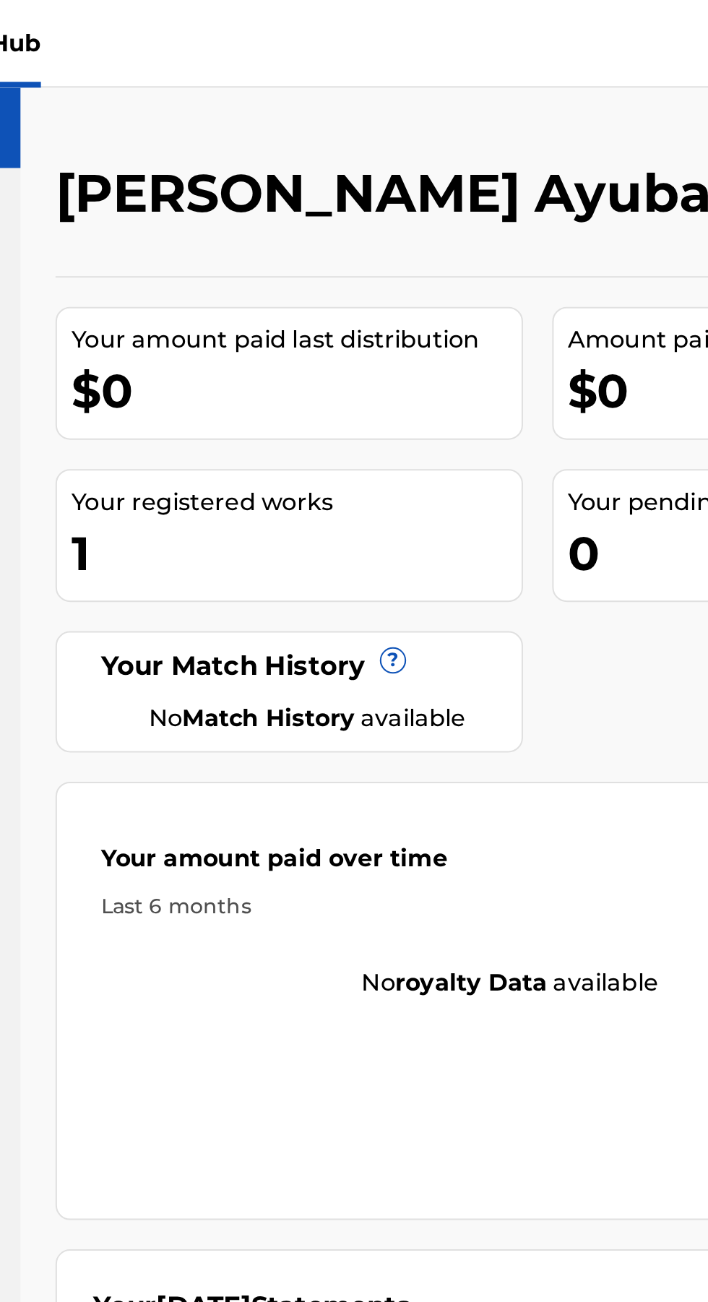
click at [408, 324] on span "?" at bounding box center [408, 327] width 12 height 12
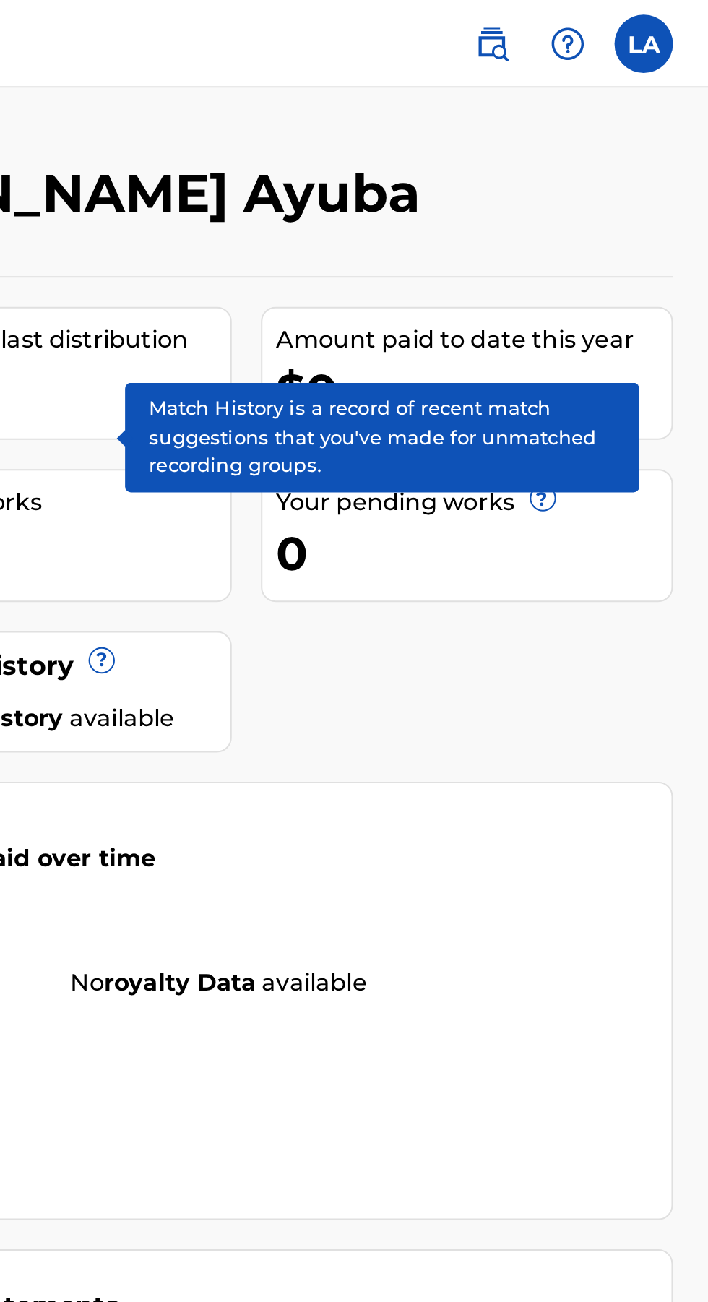
click at [623, 248] on span "?" at bounding box center [627, 247] width 12 height 12
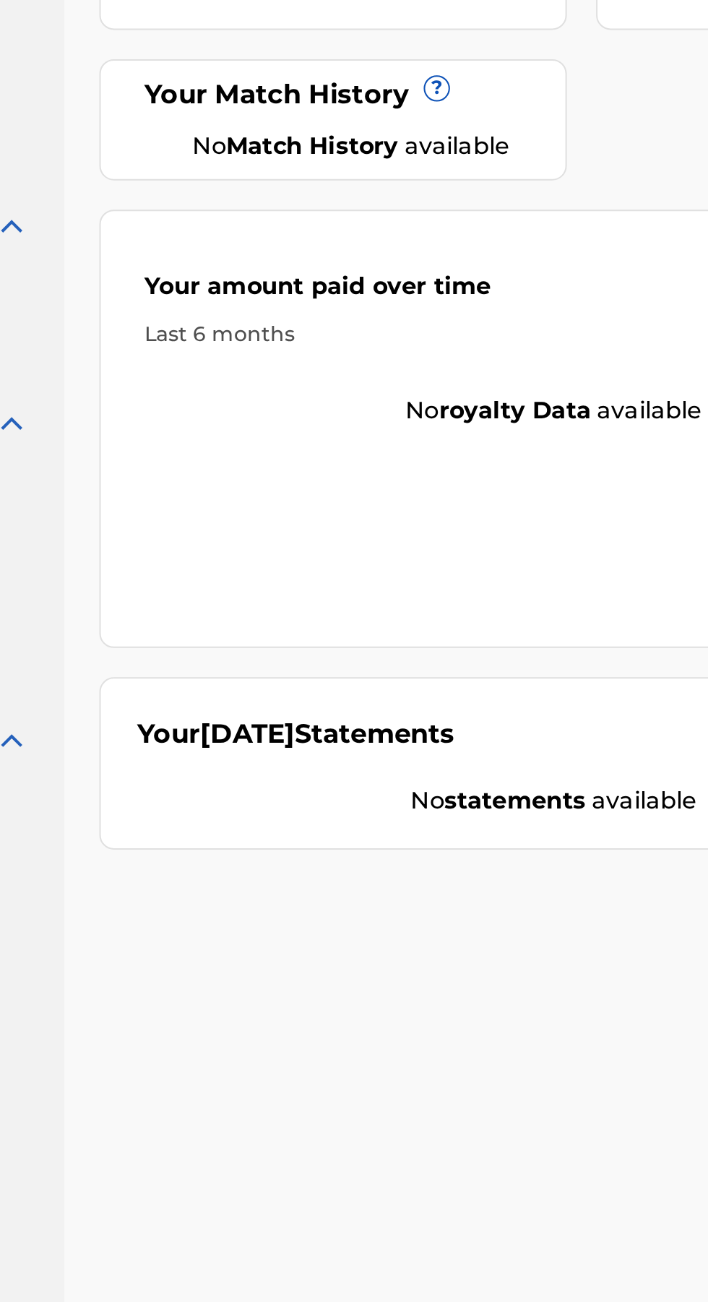
click at [458, 673] on strong "statements" at bounding box center [447, 679] width 70 height 14
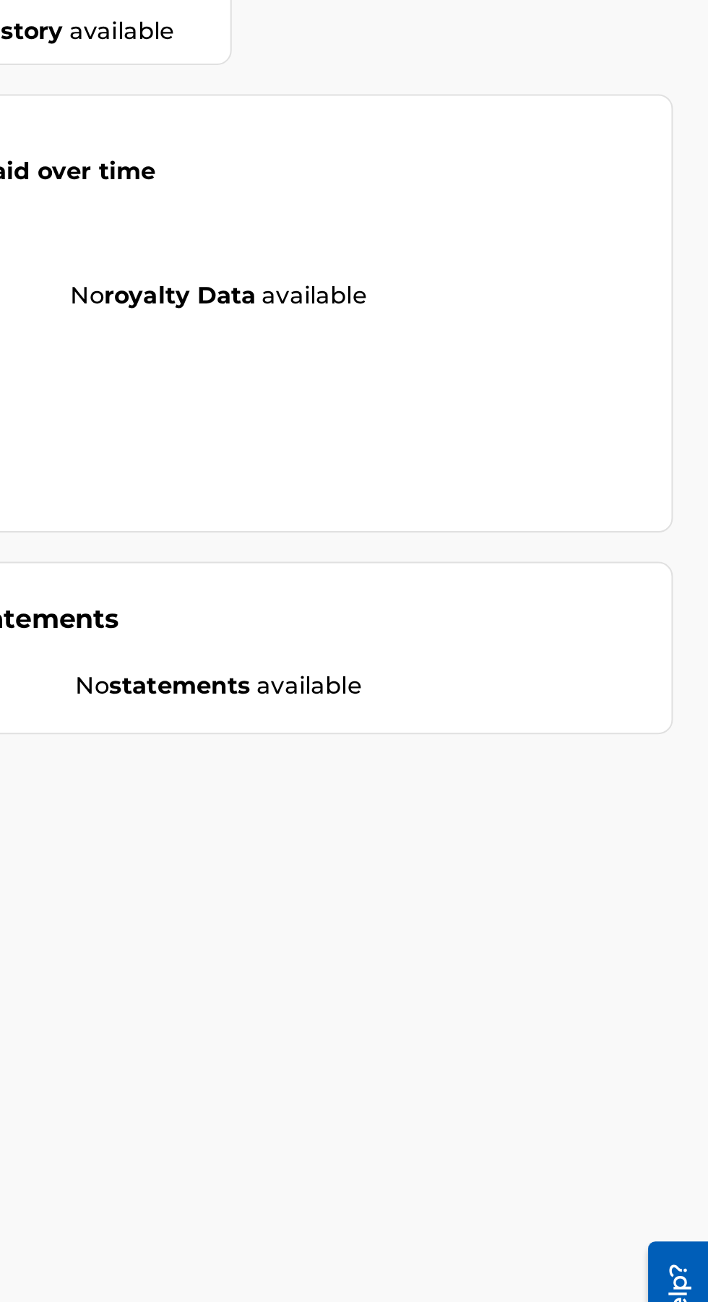
scroll to position [87, 0]
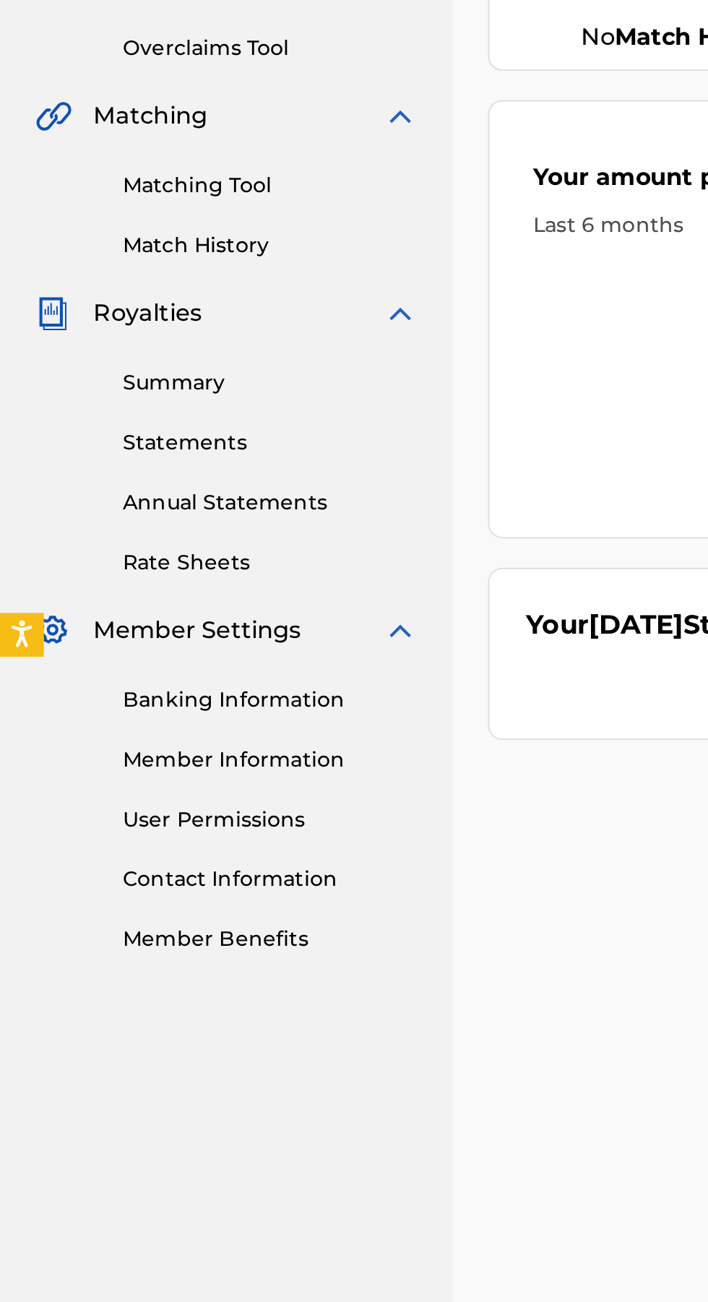
click at [139, 675] on link "Banking Information" at bounding box center [134, 682] width 146 height 15
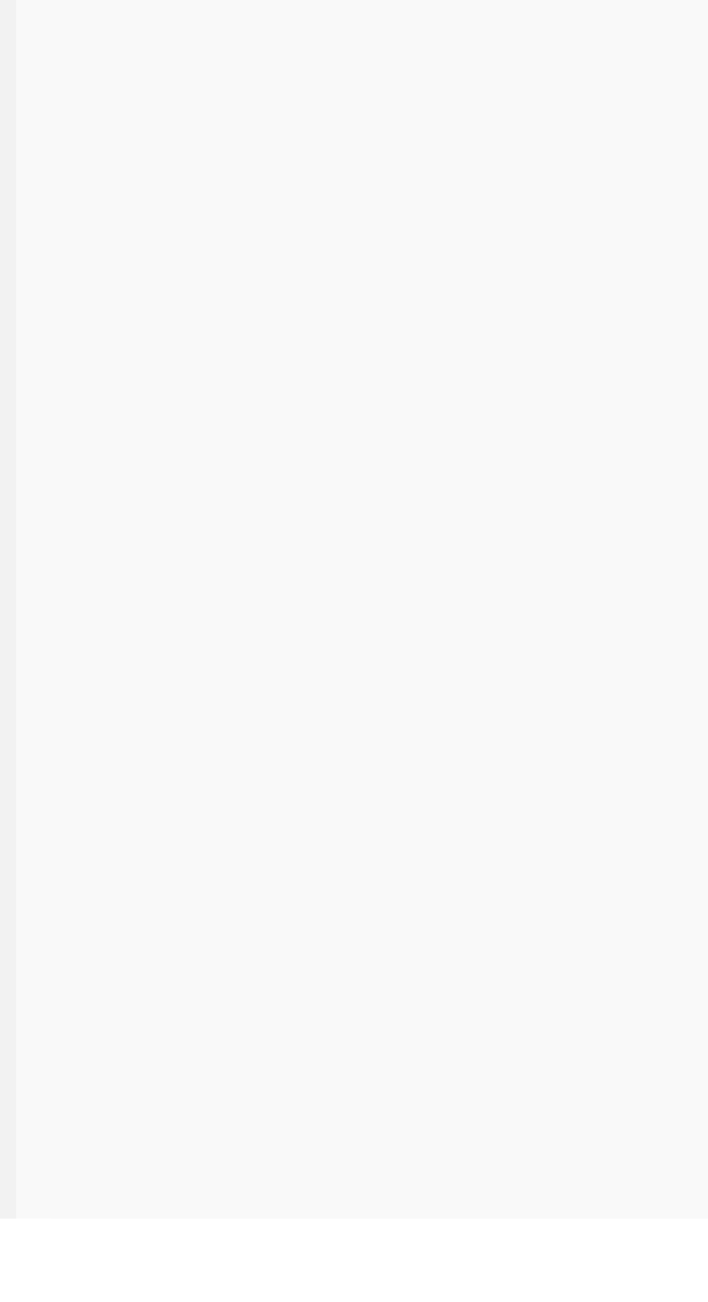
scroll to position [82, 0]
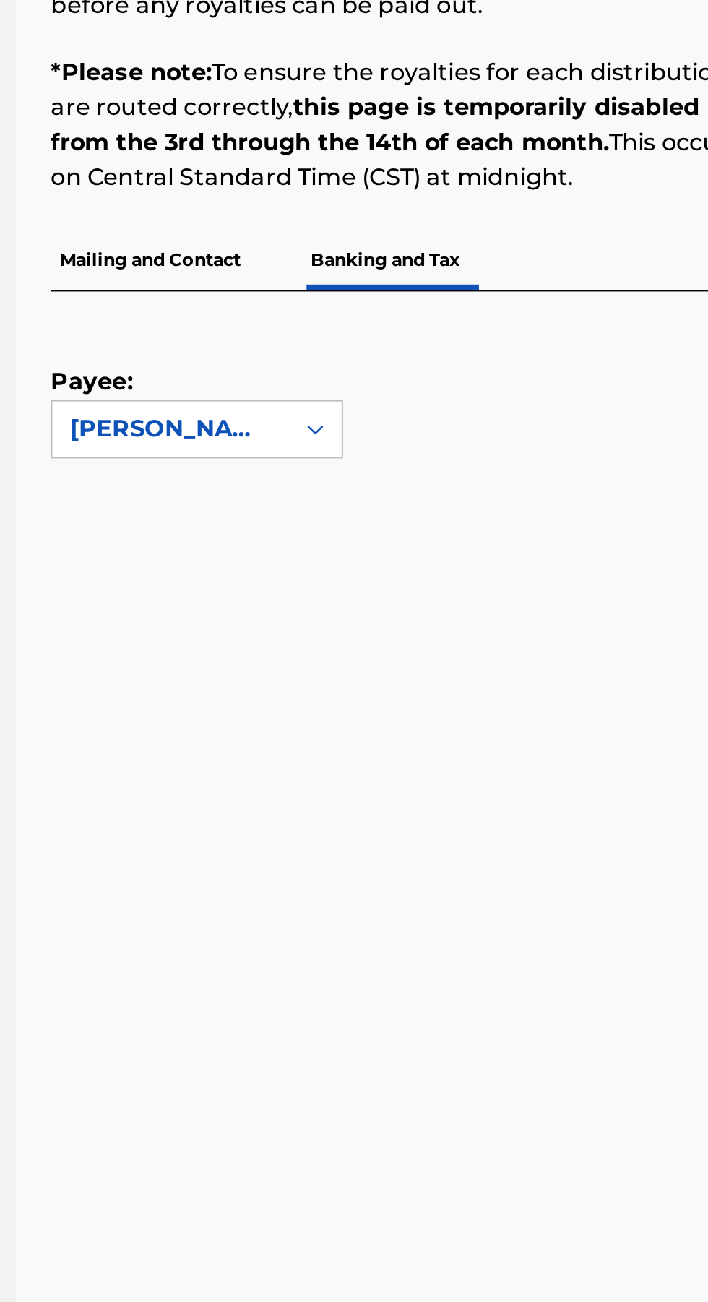
click at [288, 194] on p "Mailing and Contact" at bounding box center [290, 192] width 98 height 30
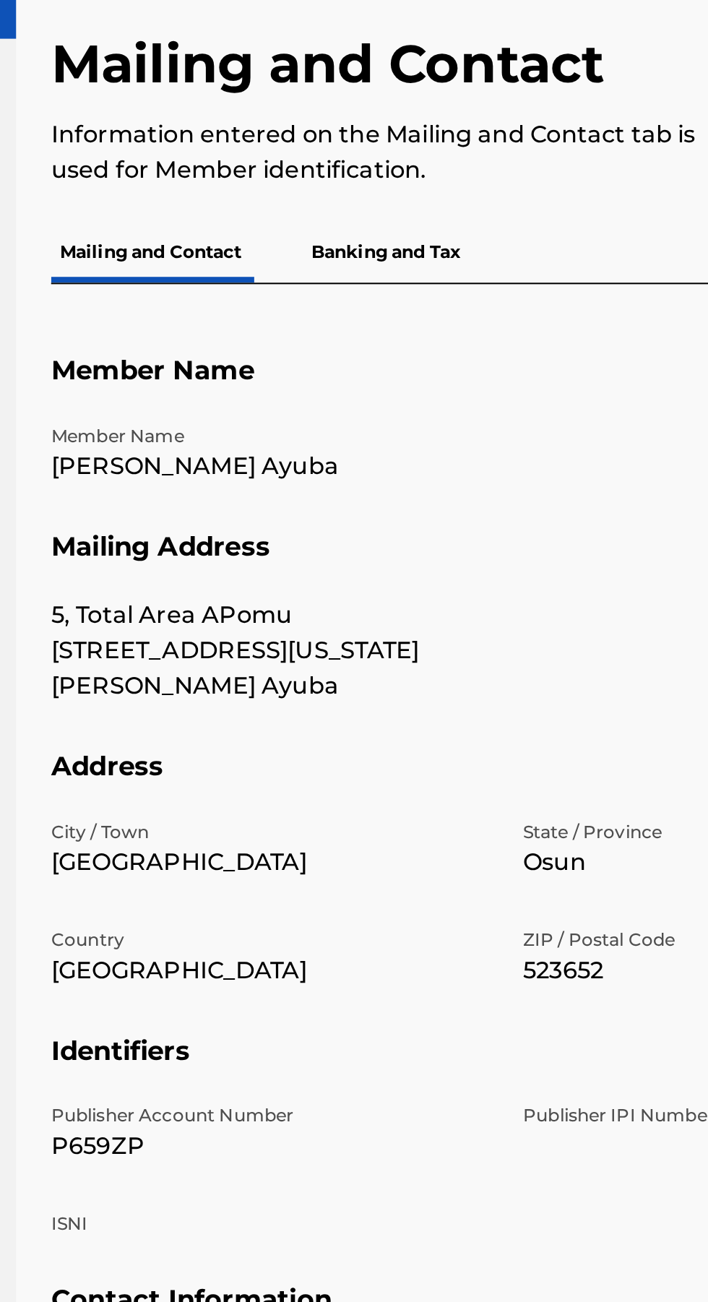
click at [424, 187] on p "Banking and Tax" at bounding box center [407, 188] width 82 height 30
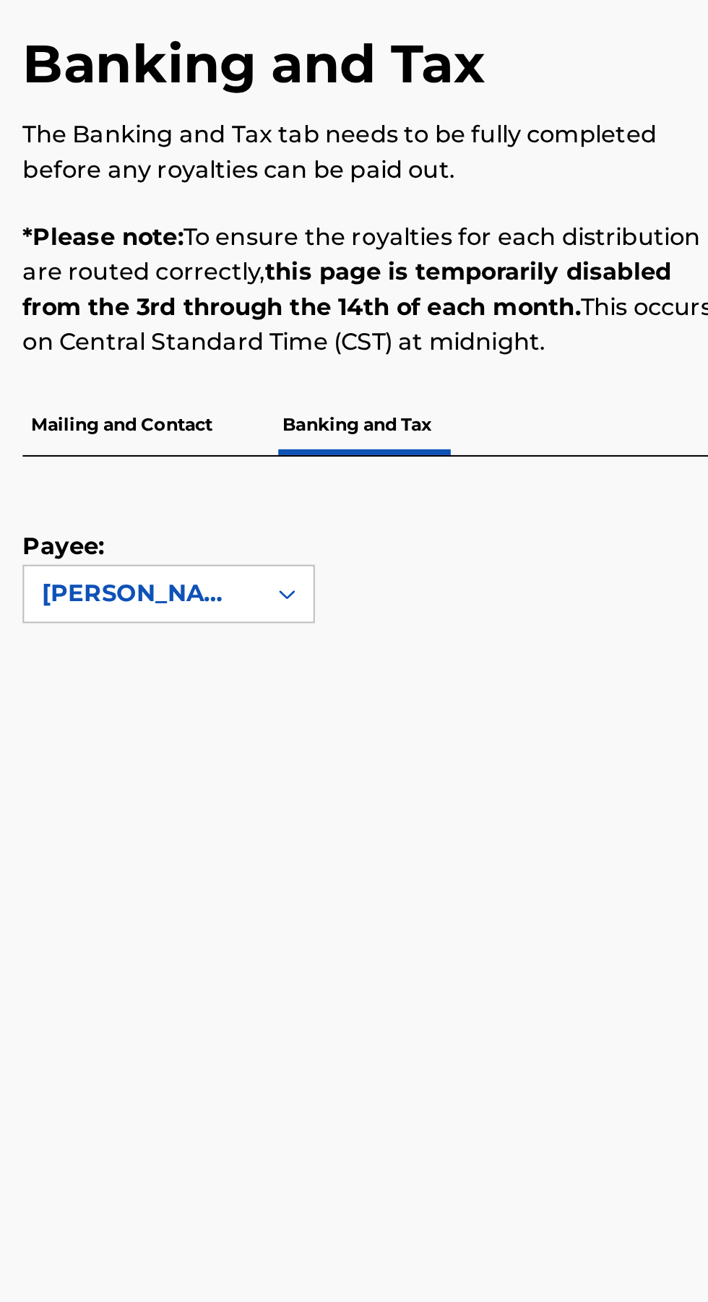
click at [305, 275] on p "Mailing and Contact" at bounding box center [290, 274] width 98 height 30
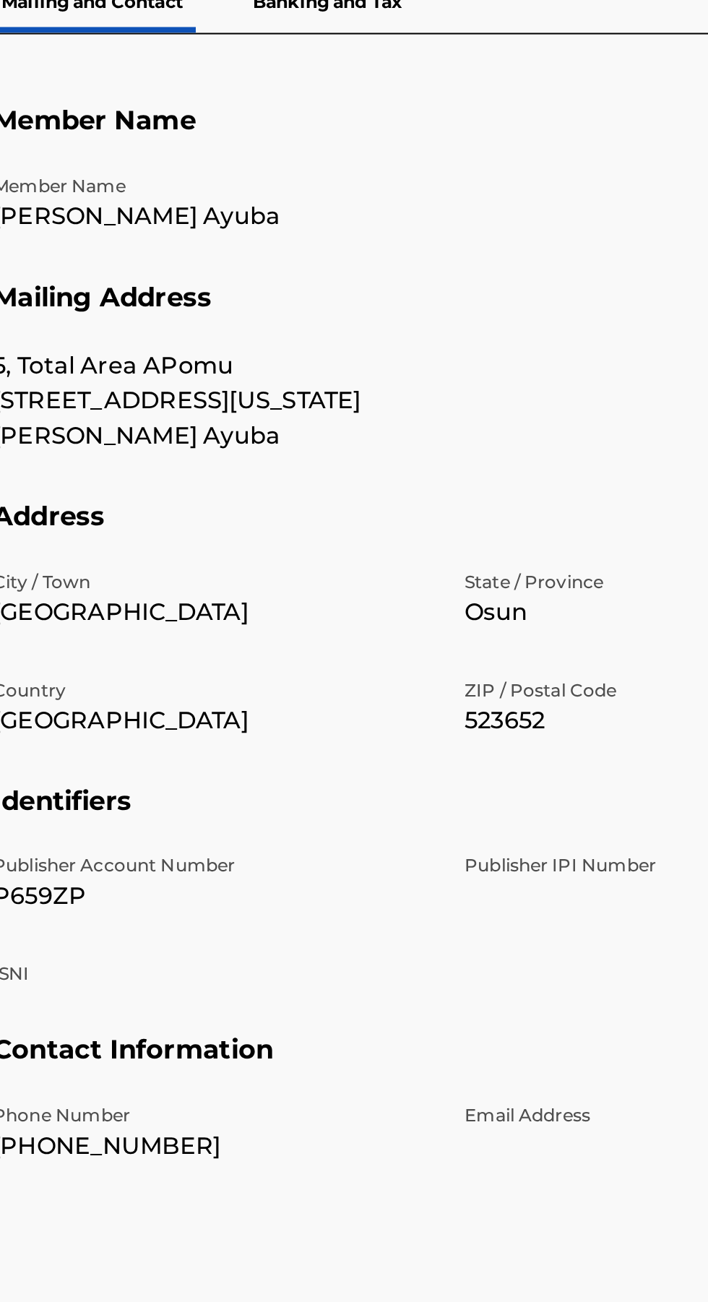
click at [542, 622] on p "Publisher IPI Number" at bounding box center [583, 615] width 216 height 13
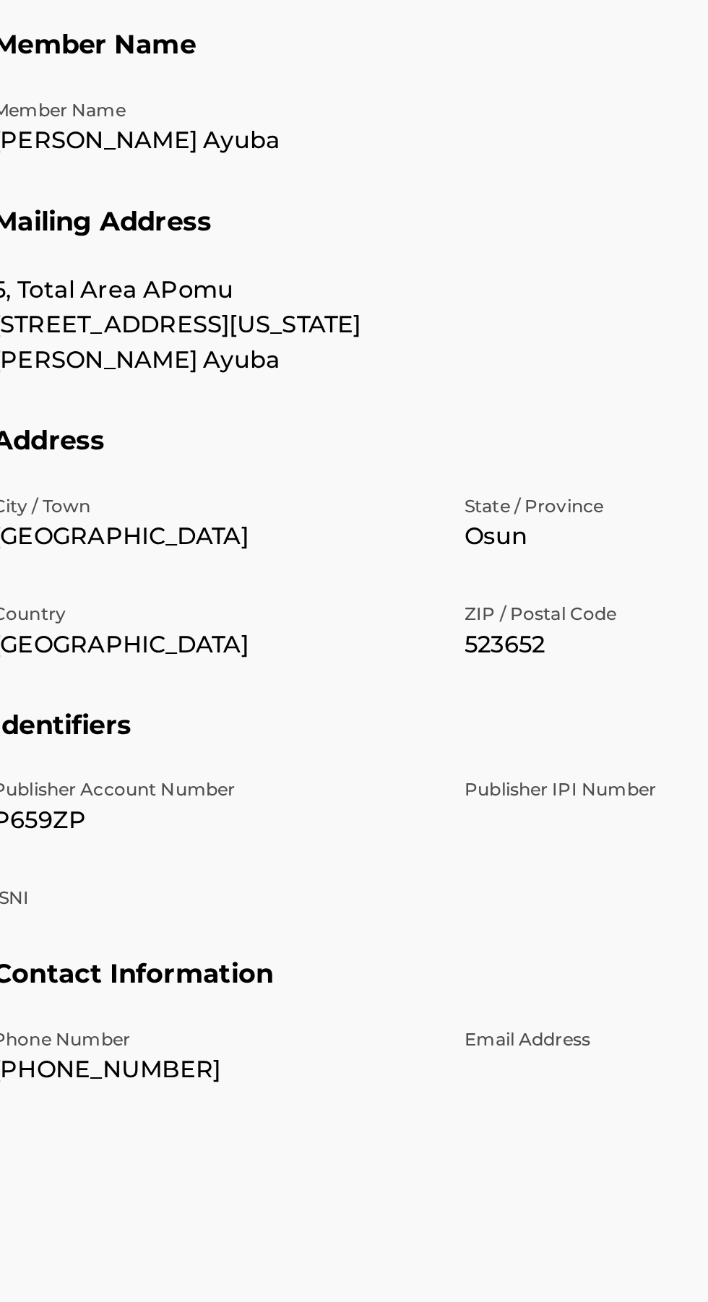
click at [517, 745] on p "Email Address" at bounding box center [583, 738] width 216 height 13
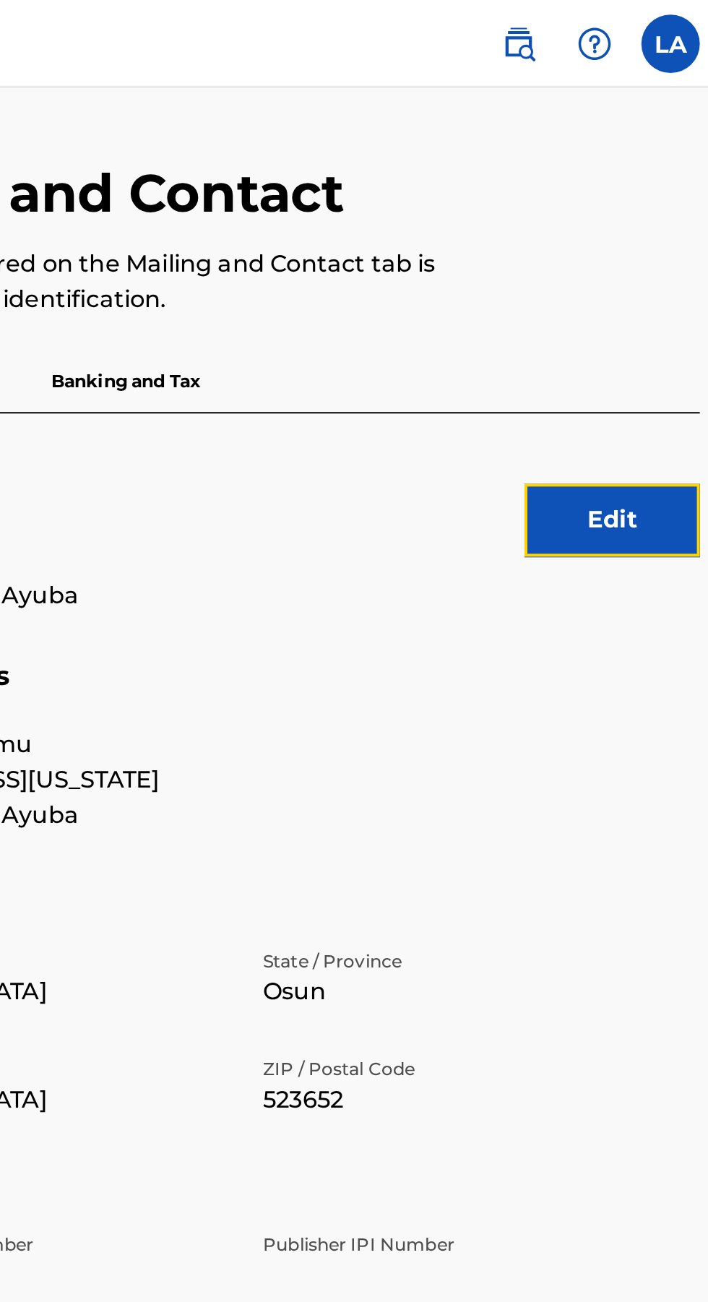
click at [658, 259] on button "Edit" at bounding box center [647, 257] width 87 height 36
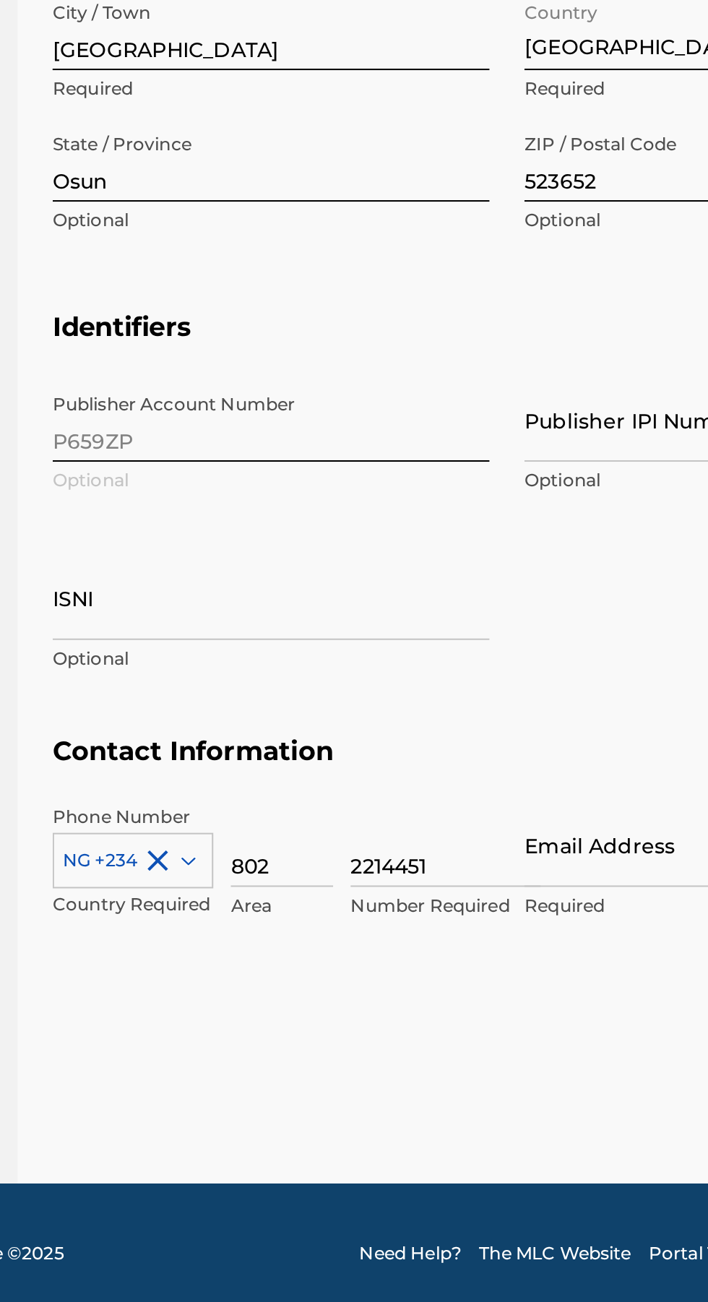
click at [511, 1070] on input "Email Address" at bounding box center [583, 1065] width 216 height 41
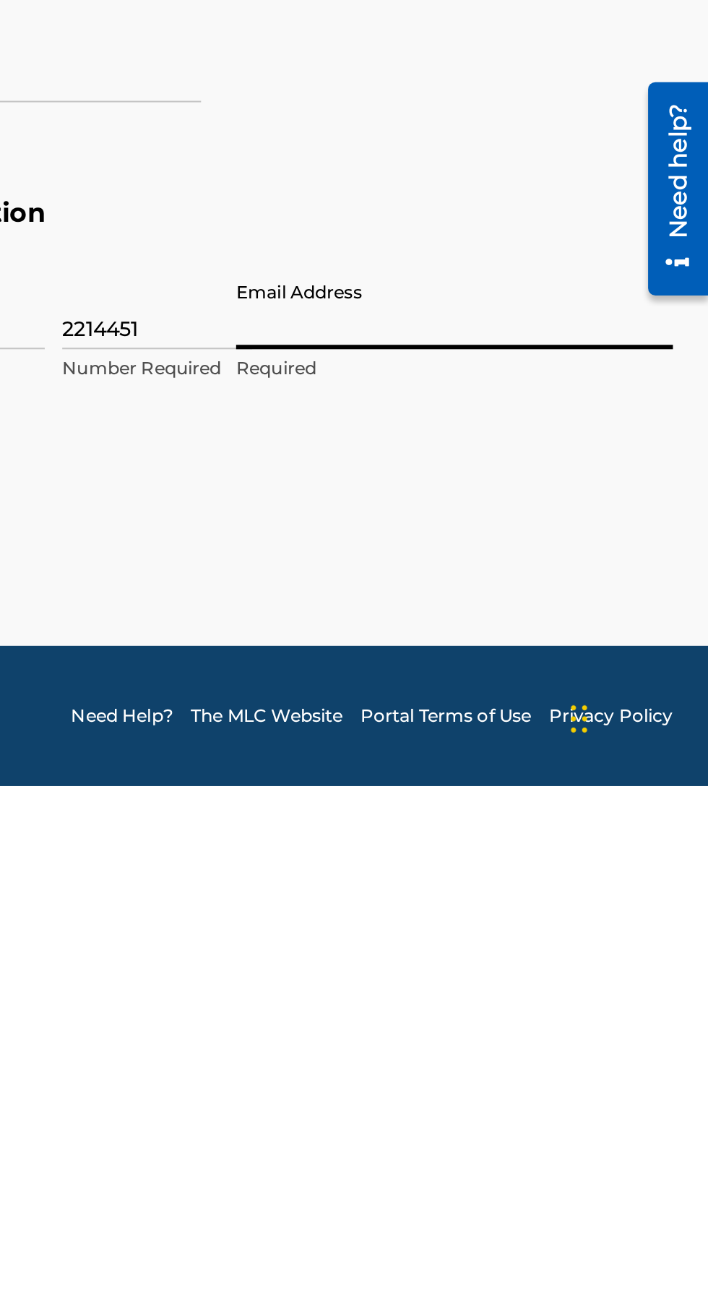
type input "[EMAIL_ADDRESS][DOMAIN_NAME]"
type input "Nigeria"
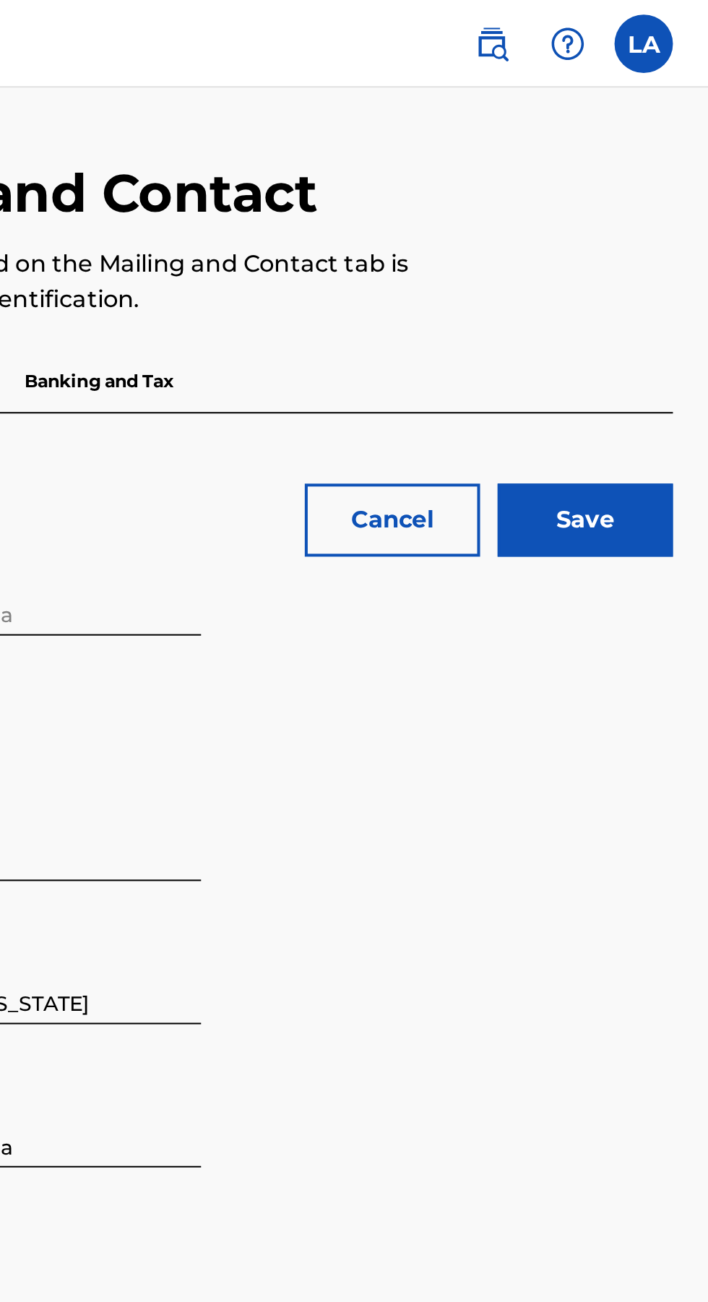
scroll to position [46, 0]
click at [650, 239] on input "Save" at bounding box center [647, 257] width 87 height 36
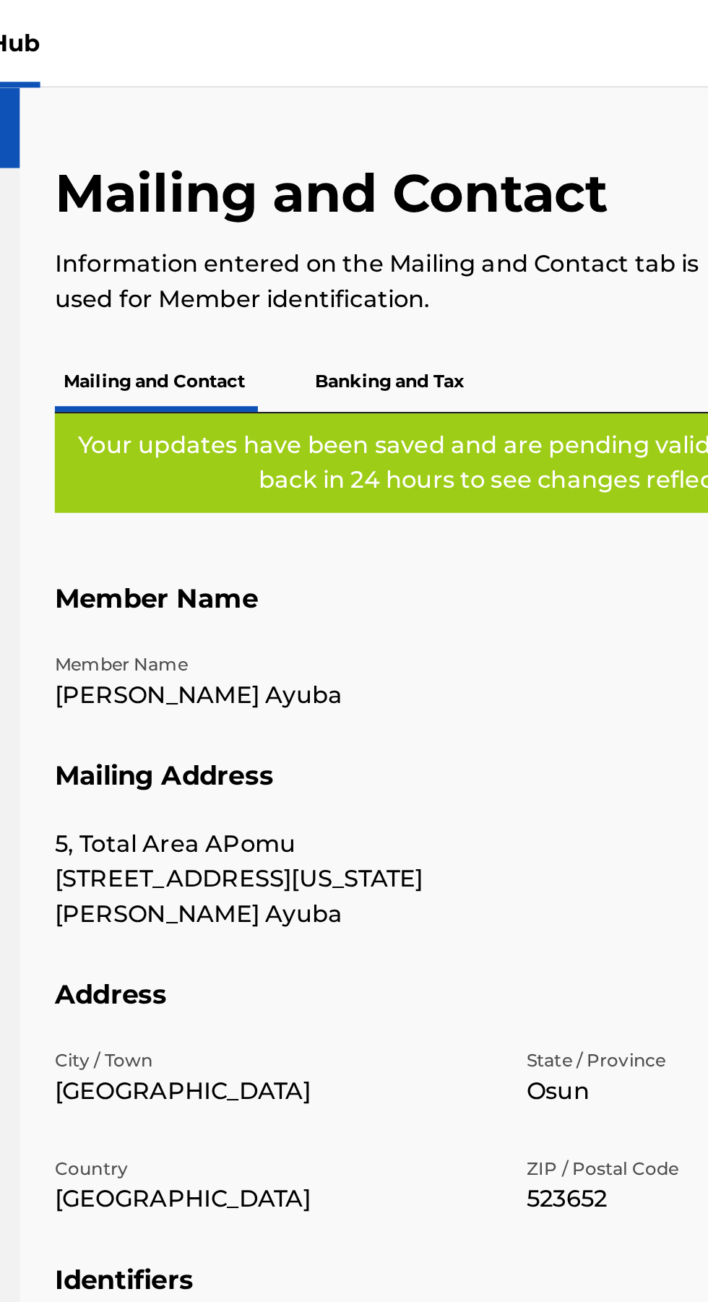
scroll to position [0, 0]
